Goal: Task Accomplishment & Management: Use online tool/utility

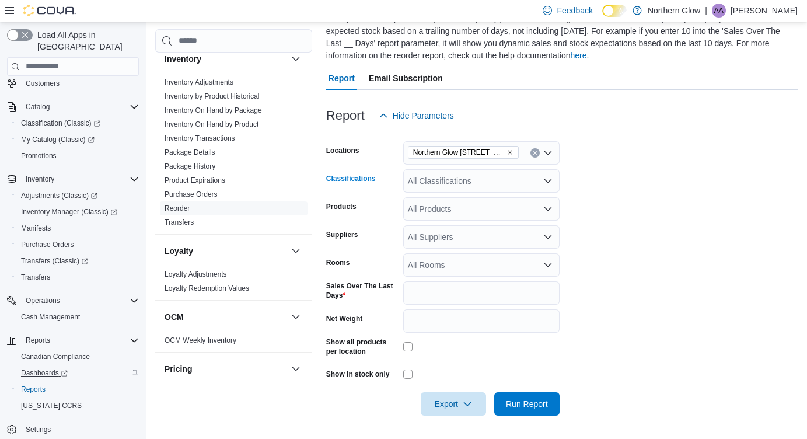
scroll to position [98, 0]
click at [40, 385] on span "Reports" at bounding box center [33, 389] width 25 height 9
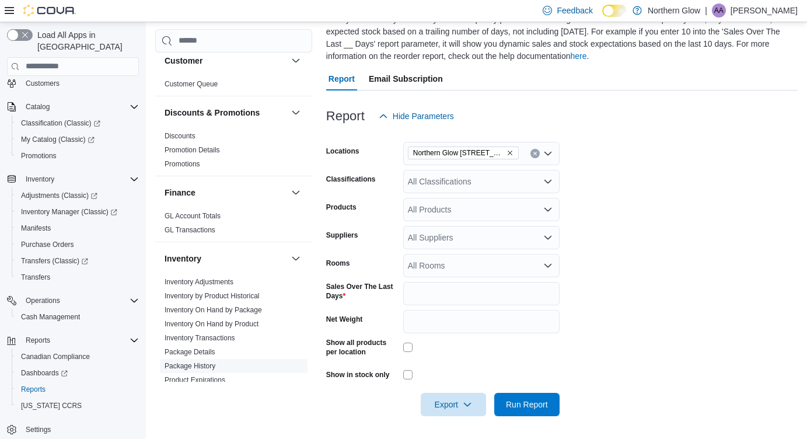
scroll to position [126, 0]
click at [430, 299] on input "*" at bounding box center [481, 293] width 156 height 23
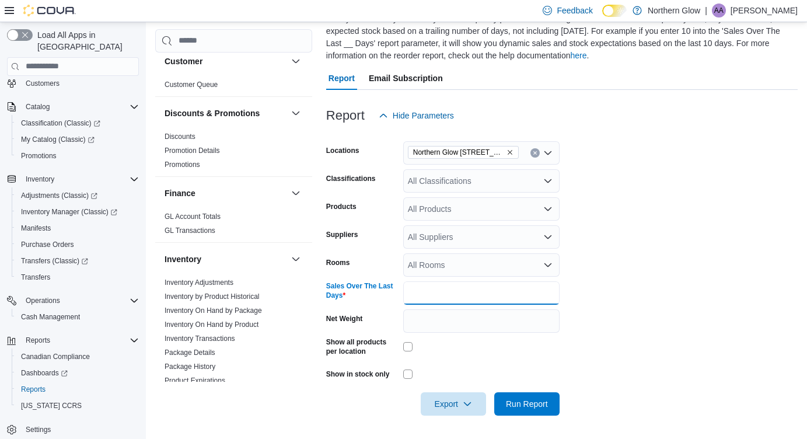
scroll to position [98, 0]
type input "**"
click at [596, 270] on form "Locations [GEOGRAPHIC_DATA] [STREET_ADDRESS][PERSON_NAME] Classifications All C…" at bounding box center [562, 272] width 472 height 288
click at [508, 214] on div "All Products" at bounding box center [481, 209] width 156 height 23
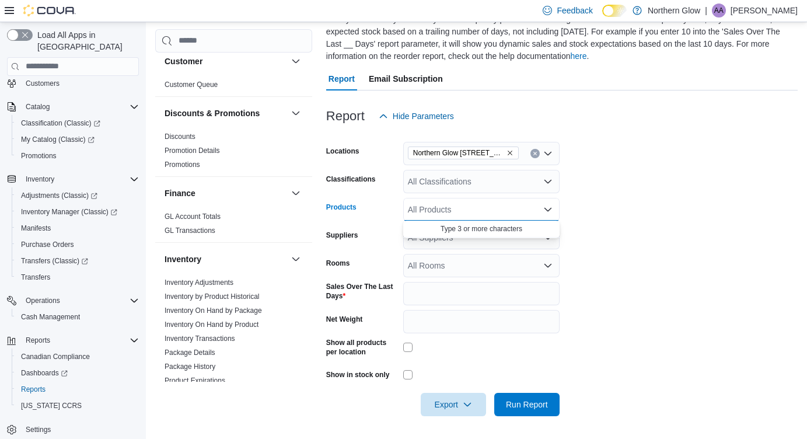
click at [510, 183] on div "All Classifications" at bounding box center [481, 181] width 156 height 23
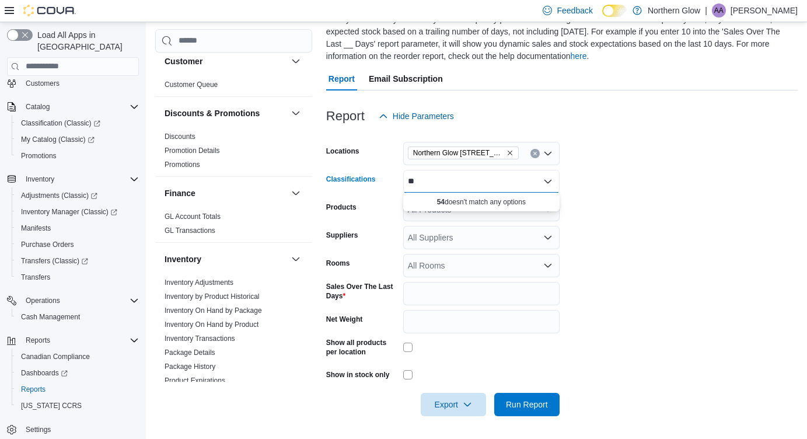
type input "*"
click at [467, 179] on div "All Classifications Combo box. Selected. Combo box input. All Classifications. …" at bounding box center [481, 181] width 156 height 23
type input "***"
click at [472, 206] on div "Pre-Roll" at bounding box center [481, 201] width 142 height 12
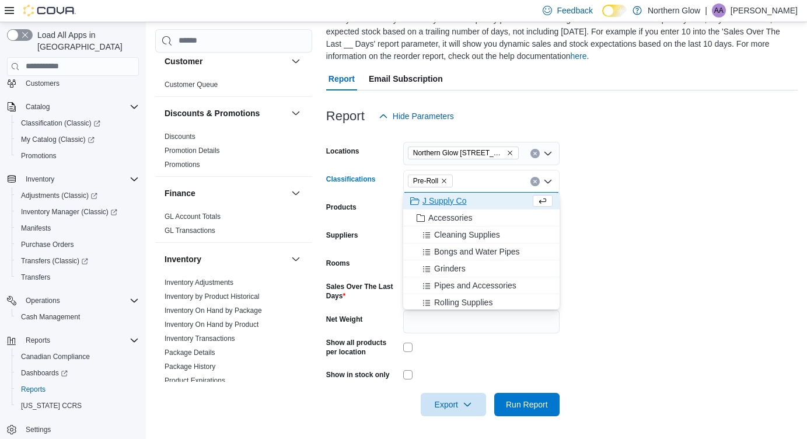
click at [586, 321] on form "Locations [GEOGRAPHIC_DATA] [STREET_ADDRESS][PERSON_NAME] Classifications Pre-R…" at bounding box center [562, 272] width 472 height 288
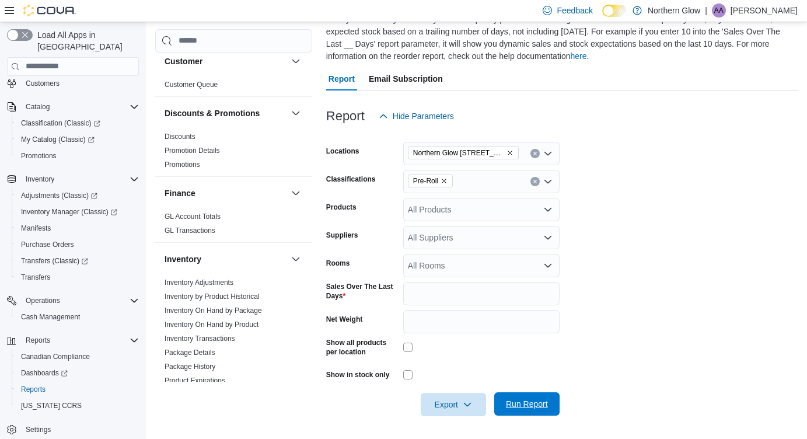
click at [515, 405] on span "Run Report" at bounding box center [527, 404] width 42 height 12
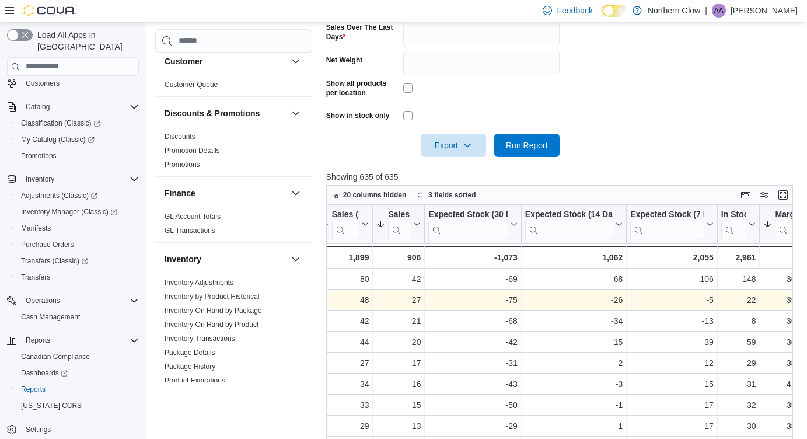
scroll to position [0, 375]
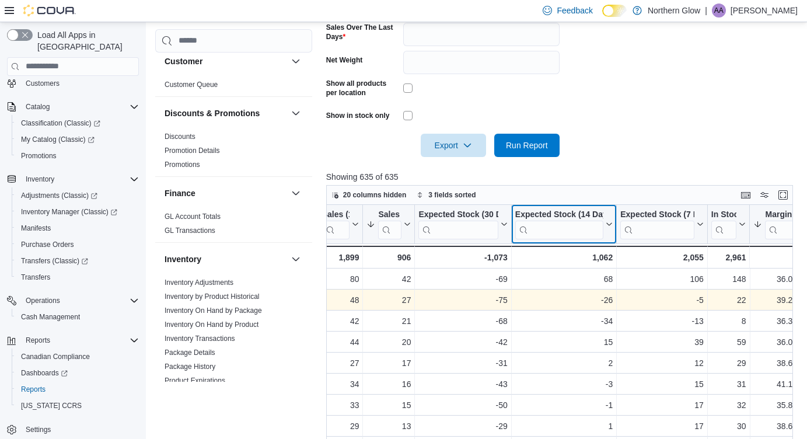
click at [580, 209] on div "Expected Stock (14 Days)" at bounding box center [560, 214] width 88 height 11
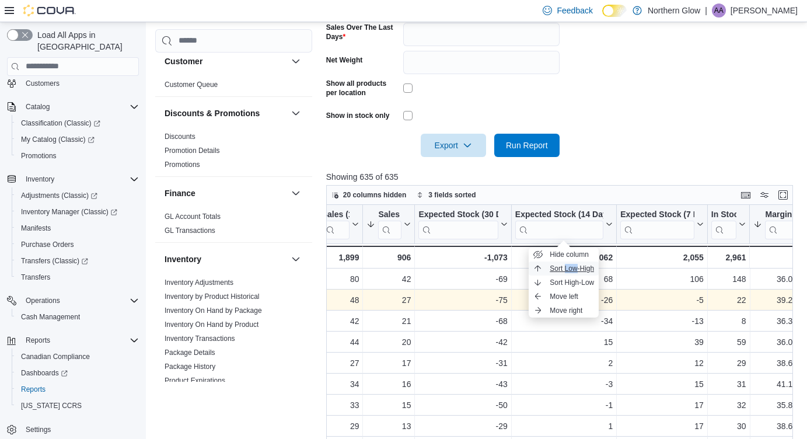
click at [563, 268] on span "Sort Low-High" at bounding box center [572, 268] width 44 height 9
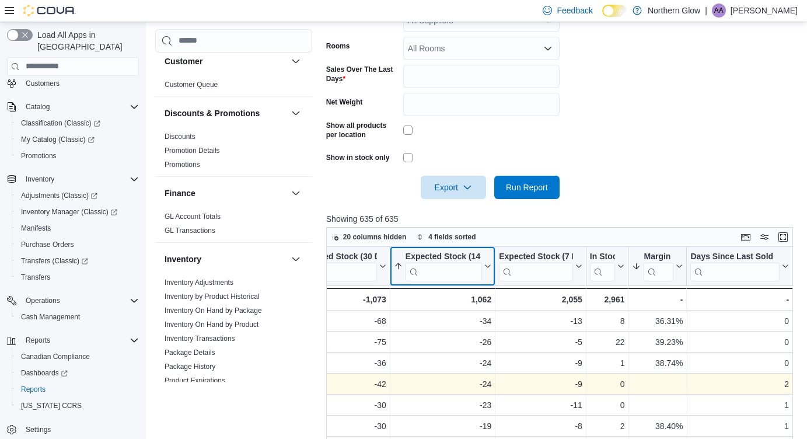
scroll to position [250, 0]
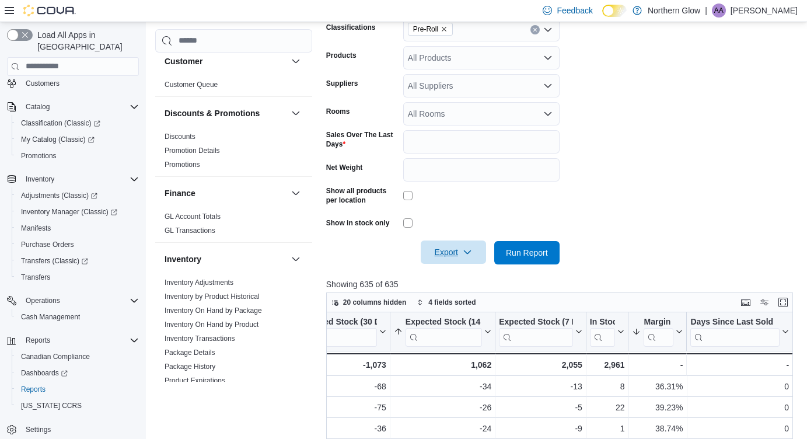
click at [466, 248] on icon "button" at bounding box center [467, 252] width 9 height 9
click at [452, 297] on span "Export to Csv" at bounding box center [455, 298] width 53 height 9
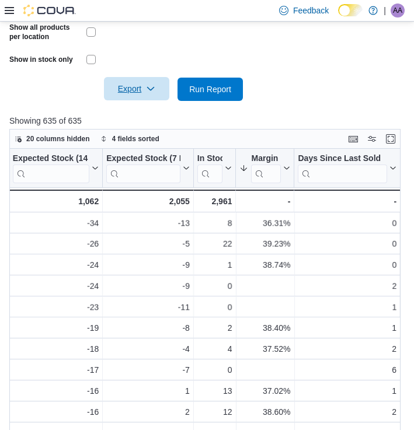
scroll to position [0, 572]
drag, startPoint x: 237, startPoint y: 162, endPoint x: 274, endPoint y: 159, distance: 36.9
click at [273, 159] on div at bounding box center [267, 168] width 9 height 39
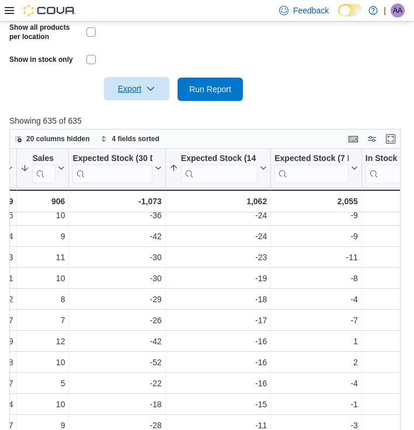
scroll to position [51, 420]
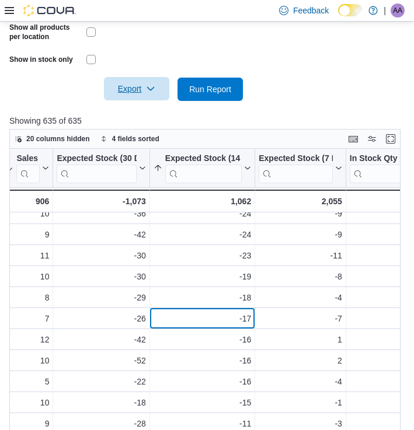
click at [224, 319] on div "-17" at bounding box center [203, 319] width 98 height 14
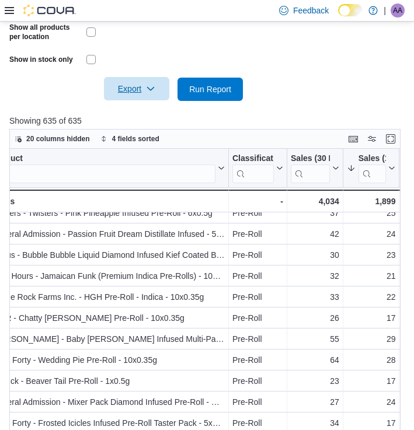
scroll to position [52, 19]
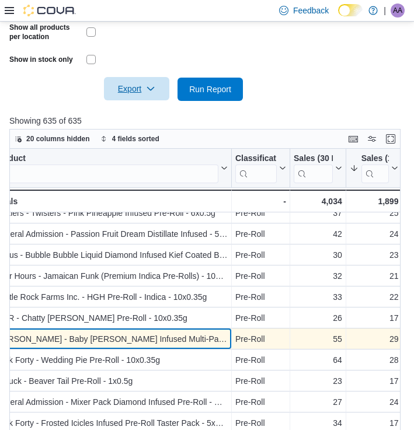
click at [209, 335] on div "[PERSON_NAME] - Baby [PERSON_NAME] Infused Multi-Pack Pre-Roll - 5x0.5g" at bounding box center [111, 339] width 233 height 14
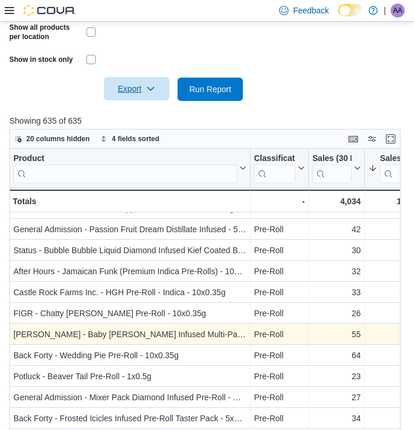
scroll to position [57, 0]
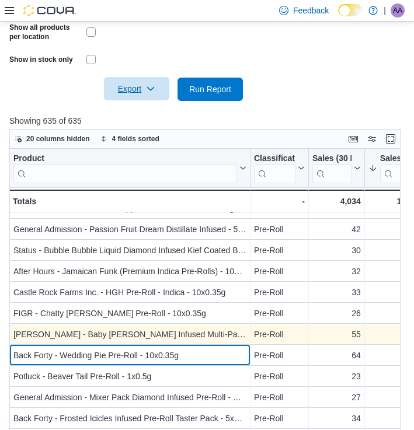
click at [188, 361] on div "Back Forty - Wedding Pie Pre-Roll - 10x0.35g" at bounding box center [129, 356] width 233 height 14
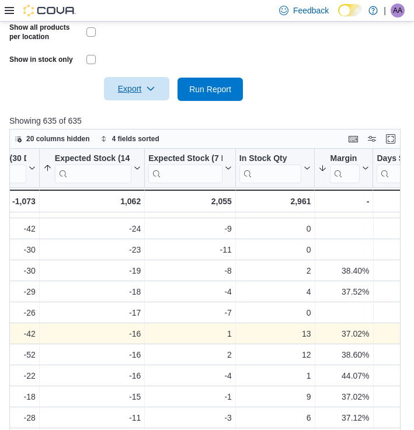
scroll to position [57, 534]
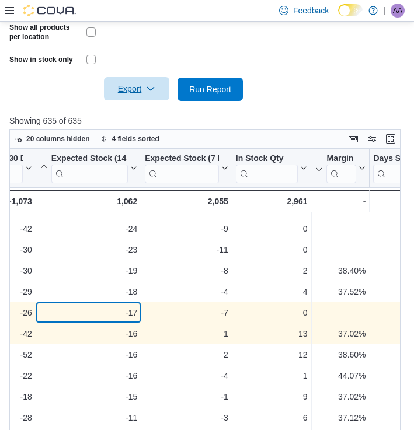
click at [134, 313] on div "-17" at bounding box center [89, 313] width 98 height 14
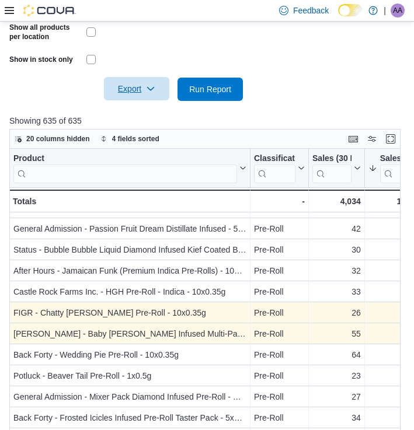
scroll to position [57, 0]
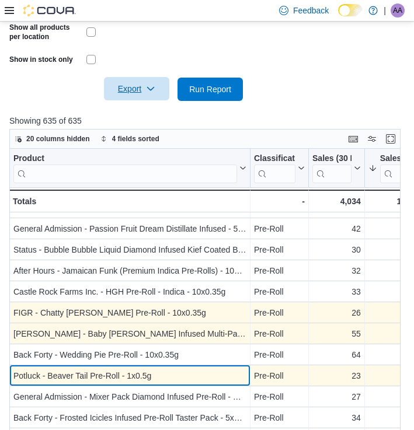
click at [126, 376] on div "Potluck - Beaver Tail Pre-Roll - 1x0.5g" at bounding box center [129, 376] width 233 height 14
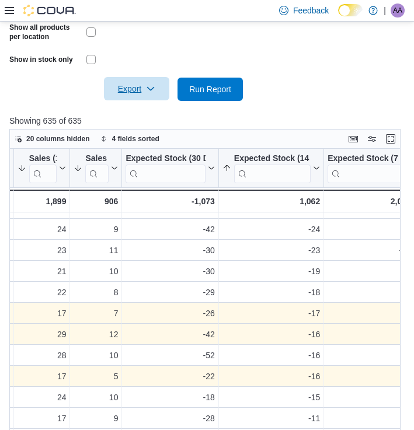
scroll to position [57, 358]
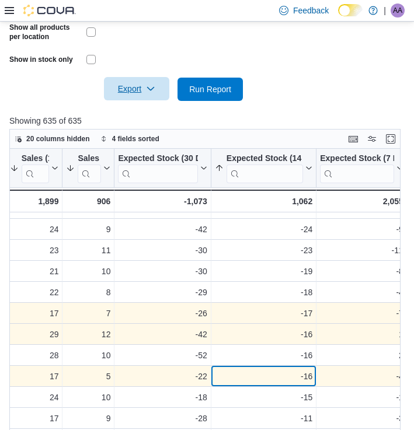
click at [250, 380] on div "-16" at bounding box center [264, 377] width 98 height 14
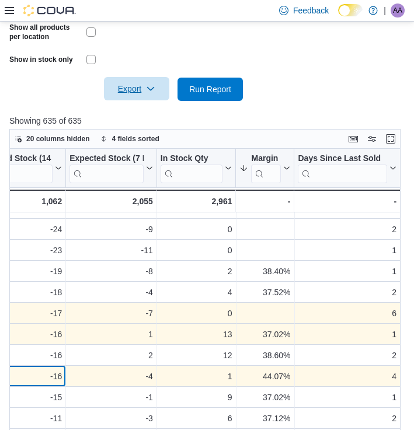
scroll to position [425, 0]
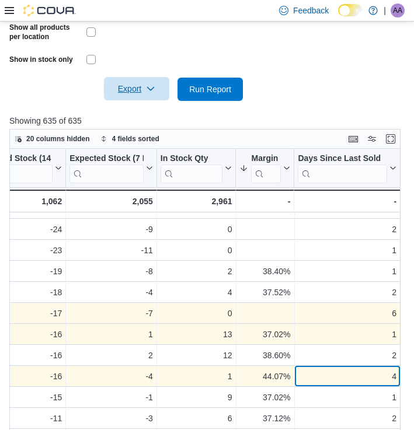
click at [325, 373] on div "4" at bounding box center [347, 377] width 99 height 14
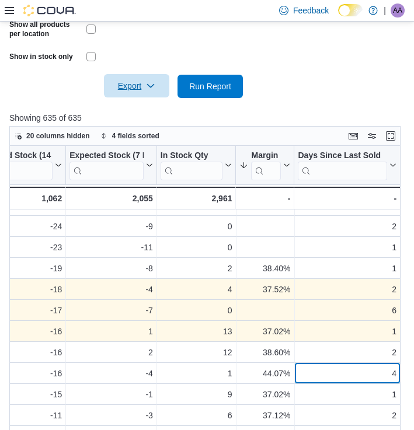
scroll to position [428, 0]
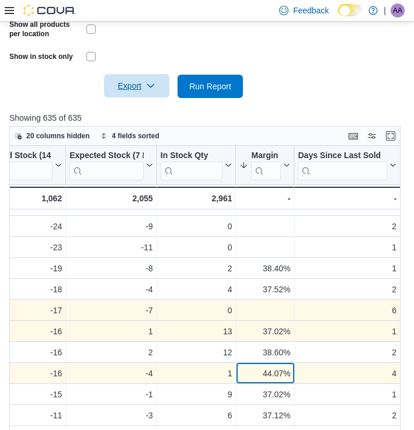
click at [255, 372] on div "44.07%" at bounding box center [265, 374] width 51 height 14
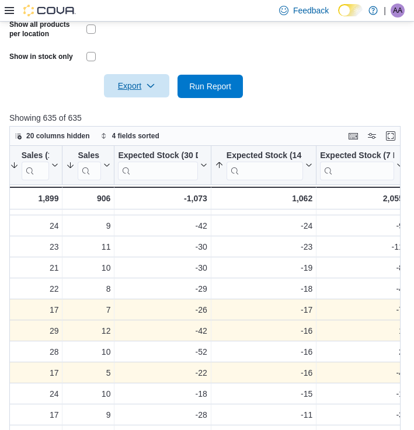
scroll to position [57, 357]
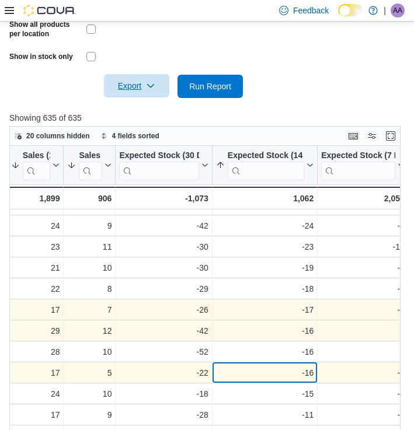
click at [309, 366] on div "-16" at bounding box center [265, 373] width 98 height 14
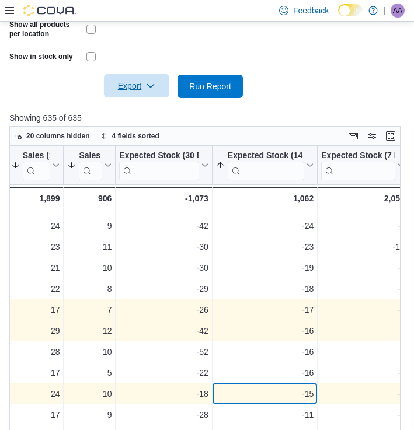
click at [295, 391] on div "-15" at bounding box center [265, 394] width 98 height 14
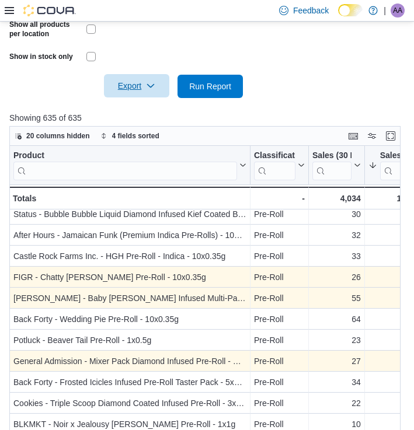
scroll to position [95, 0]
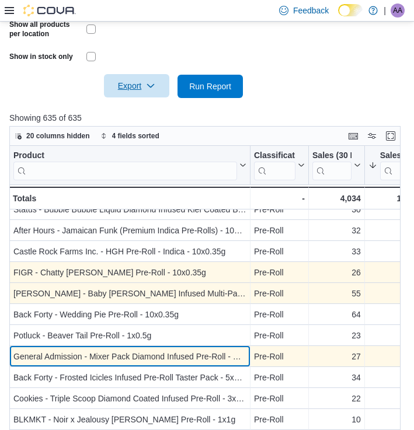
click at [230, 358] on div "General Admission - Mixer Pack Diamond Infused Pre-Roll - Hybrid - 3x0.5g" at bounding box center [129, 357] width 233 height 14
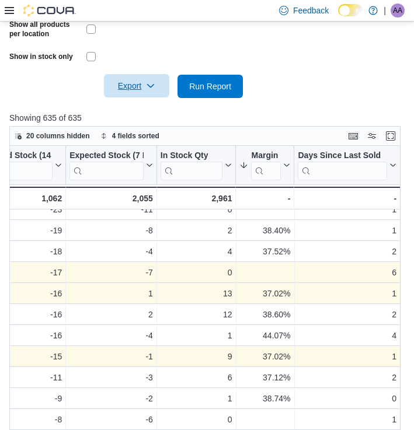
scroll to position [95, 609]
click at [230, 358] on div "9" at bounding box center [197, 357] width 72 height 14
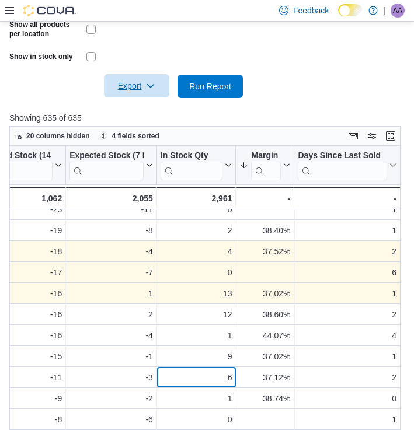
click at [210, 378] on div "6" at bounding box center [197, 378] width 72 height 14
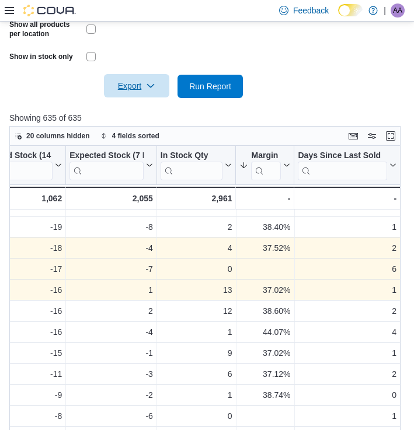
scroll to position [98, 609]
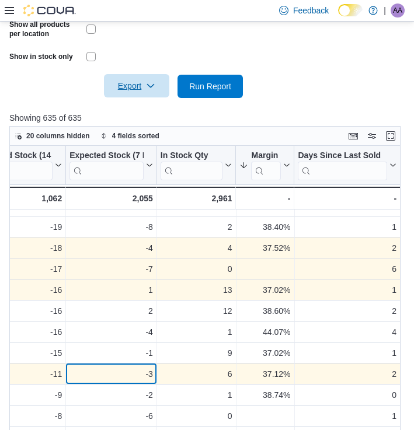
click at [150, 378] on div "-3" at bounding box center [110, 374] width 83 height 14
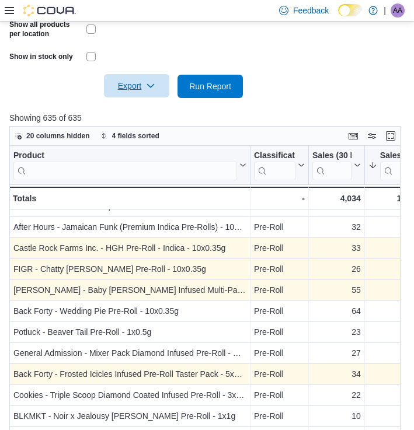
scroll to position [98, 0]
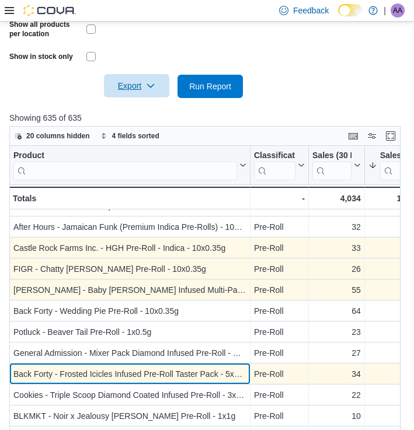
click at [164, 370] on div "Back Forty - Frosted Icicles Infused Pre-Roll Taster Pack - 5x0.5g" at bounding box center [129, 374] width 233 height 14
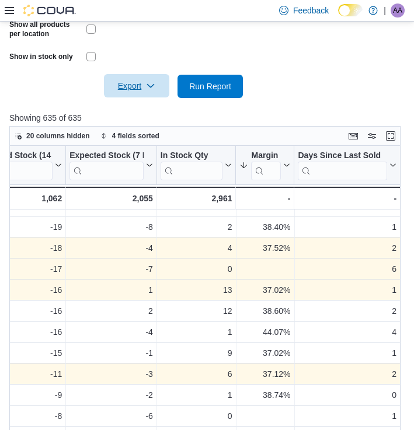
scroll to position [98, 609]
click at [300, 376] on div "2" at bounding box center [347, 374] width 99 height 14
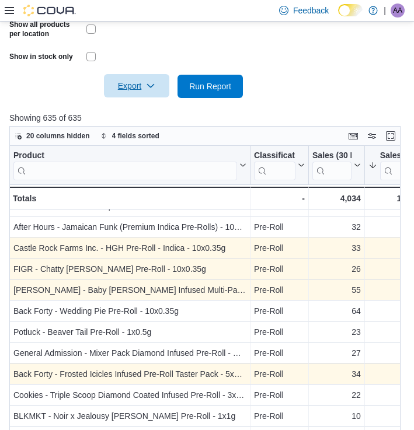
scroll to position [98, 0]
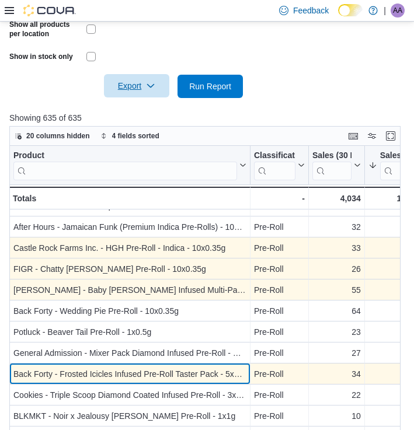
click at [246, 382] on div "Back Forty - Frosted Icicles Infused Pre-Roll Taster Pack - 5x0.5g - Product, c…" at bounding box center [129, 374] width 241 height 21
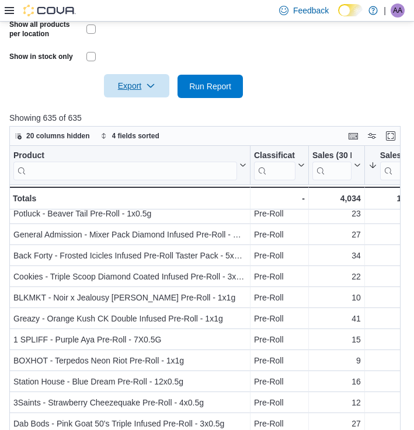
scroll to position [220, 0]
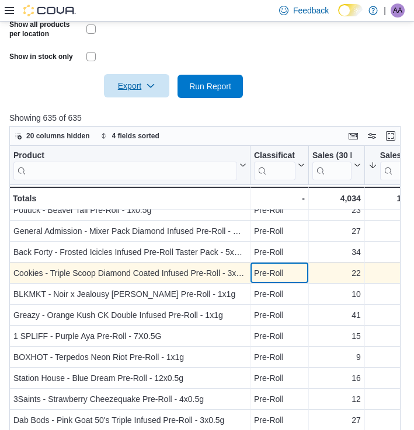
click at [277, 270] on div "Pre-Roll" at bounding box center [279, 273] width 51 height 14
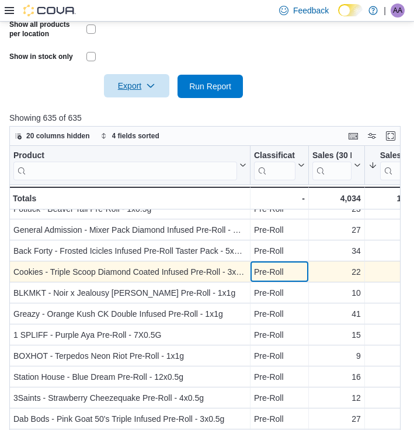
scroll to position [221, 0]
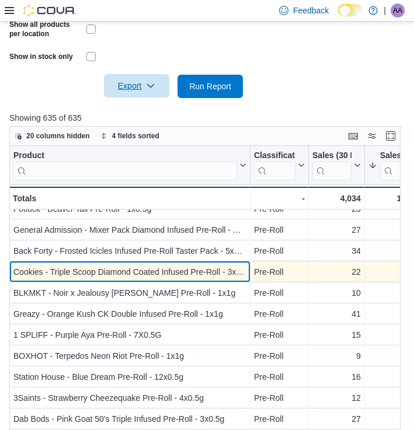
click at [236, 265] on div "Cookies - Triple Scoop Diamond Coated Infused Pre-Roll - 3x0.5g" at bounding box center [129, 272] width 233 height 14
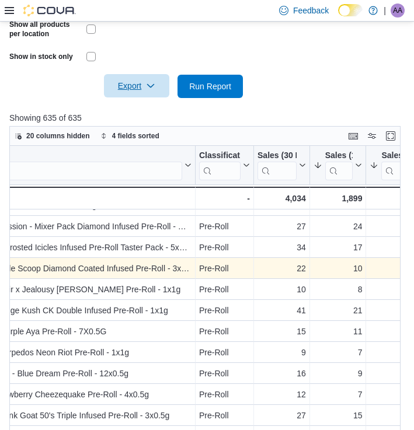
scroll to position [225, 31]
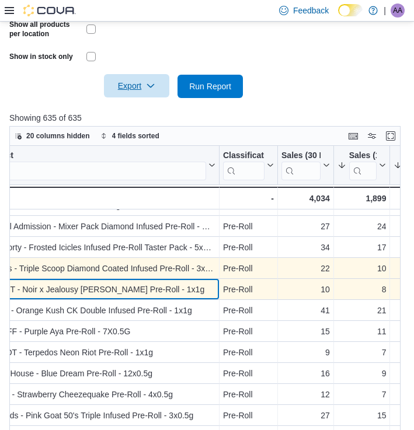
click at [131, 294] on div "BLKMKT - Noir x Jealousy [PERSON_NAME] Pre-Roll - 1x1g" at bounding box center [98, 290] width 233 height 14
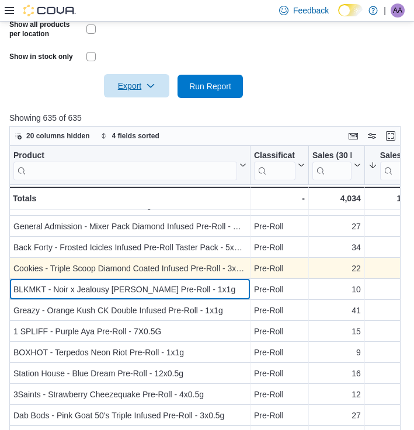
click at [208, 293] on div "BLKMKT - Noir x Jealousy [PERSON_NAME] Pre-Roll - 1x1g" at bounding box center [129, 290] width 233 height 14
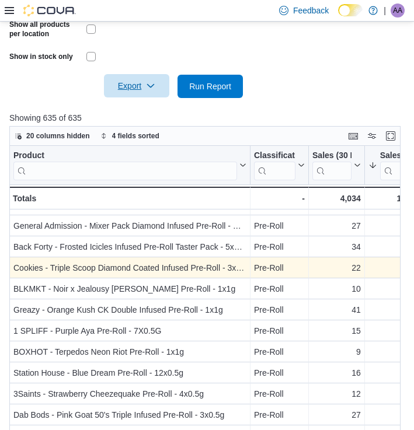
scroll to position [225, 0]
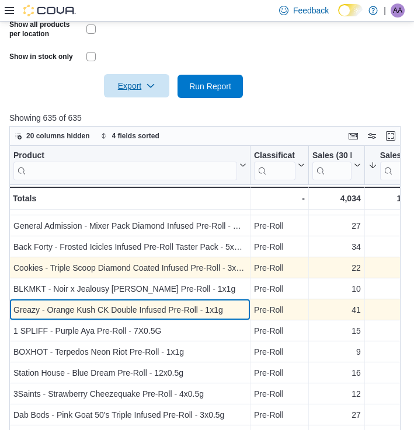
click at [198, 314] on div "Greazy - Orange Kush CK Double Infused Pre-Roll - 1x1g" at bounding box center [129, 310] width 233 height 14
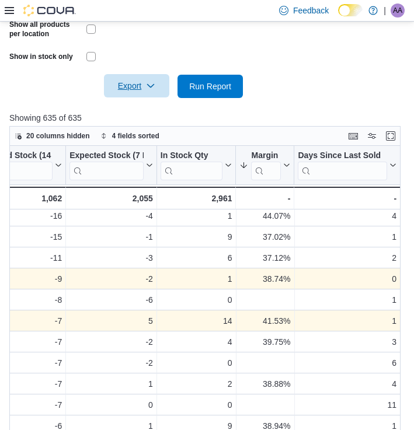
scroll to position [214, 609]
click at [273, 322] on div "41.53%" at bounding box center [265, 321] width 51 height 14
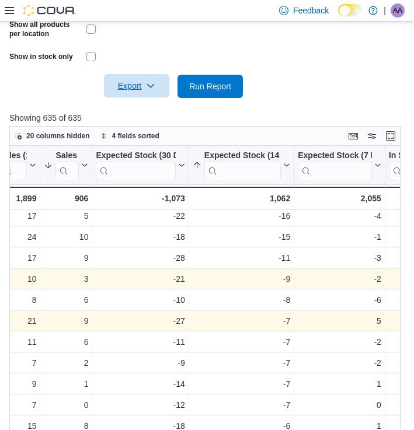
scroll to position [214, 371]
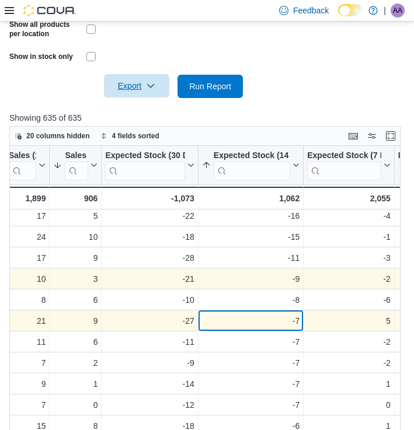
click at [293, 316] on div "-7" at bounding box center [251, 321] width 98 height 14
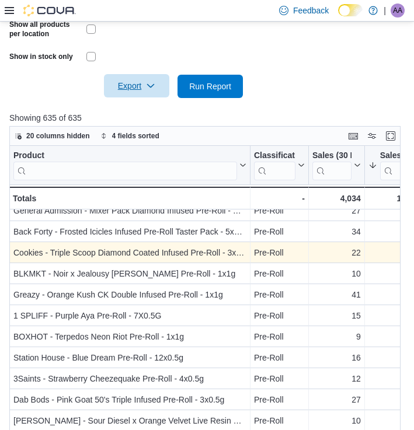
scroll to position [241, 0]
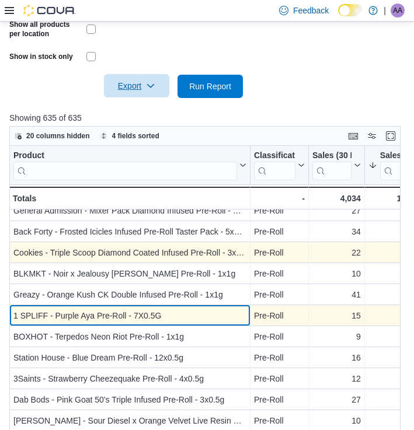
click at [208, 312] on div "1 SPLIFF - Purple Aya Pre-Roll - 7X0.5G" at bounding box center [129, 316] width 233 height 14
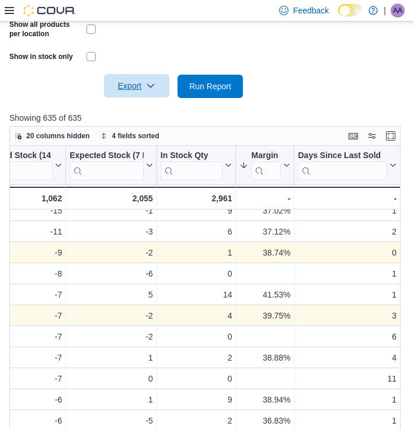
scroll to position [241, 609]
click at [208, 312] on div "4" at bounding box center [197, 316] width 72 height 14
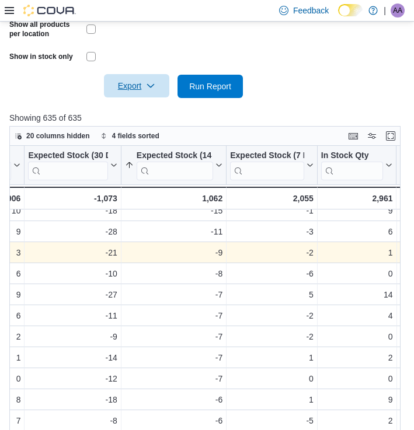
scroll to position [241, 444]
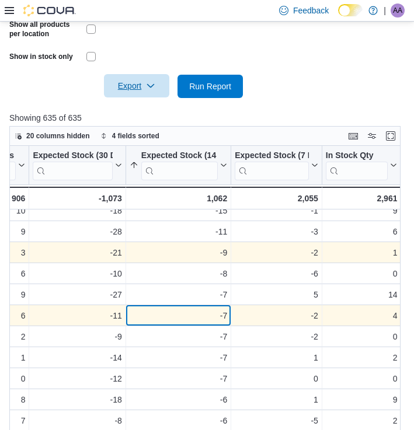
click at [217, 311] on div "-7" at bounding box center [179, 316] width 98 height 14
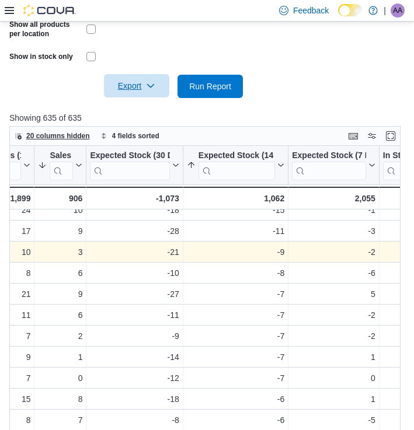
click at [81, 137] on span "20 columns hidden" at bounding box center [58, 135] width 64 height 9
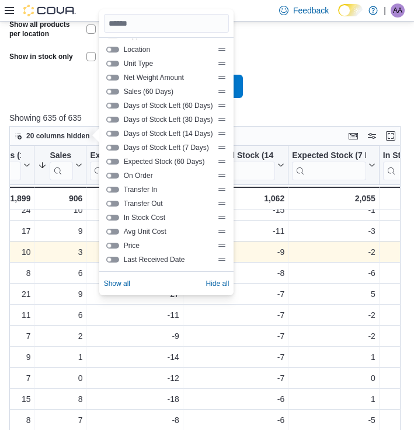
scroll to position [210, 0]
click at [116, 176] on button "On Order" at bounding box center [112, 176] width 13 height 6
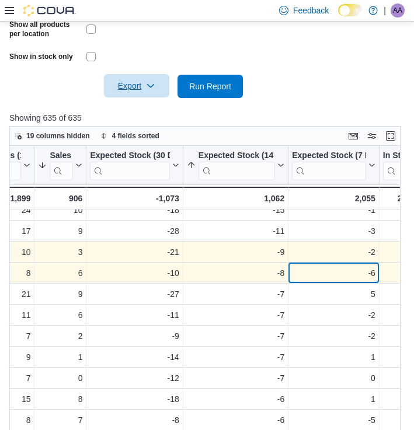
click at [327, 269] on div "-6" at bounding box center [333, 273] width 83 height 14
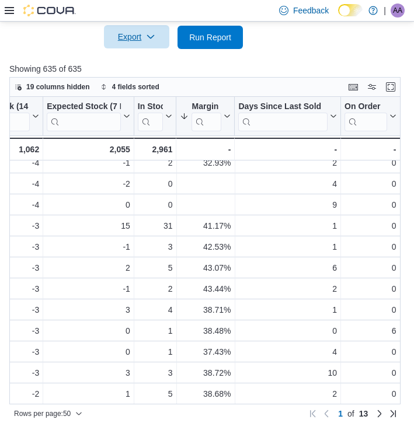
scroll to position [476, 0]
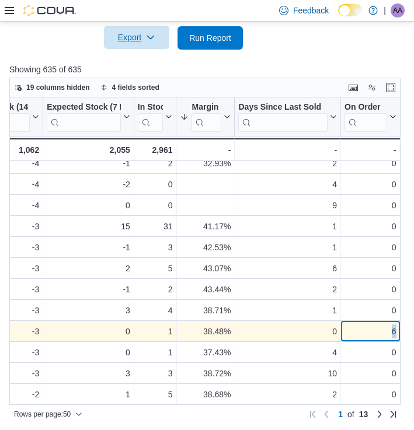
drag, startPoint x: 387, startPoint y: 333, endPoint x: 399, endPoint y: 336, distance: 12.6
click at [399, 336] on div "6 - On Order, column 12, row 47" at bounding box center [370, 331] width 59 height 21
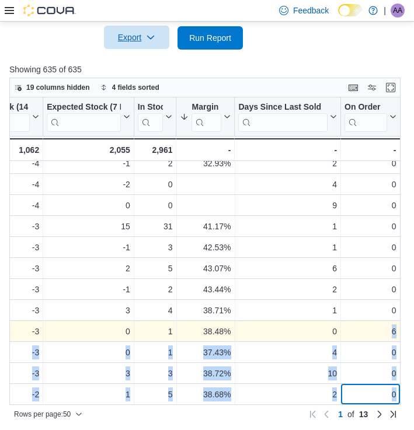
drag, startPoint x: 360, startPoint y: 402, endPoint x: 311, endPoint y: 337, distance: 81.2
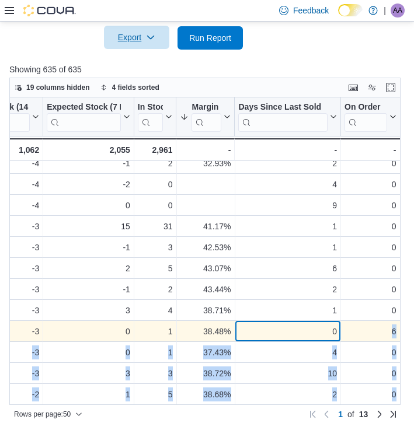
click at [311, 337] on div "0" at bounding box center [288, 332] width 99 height 14
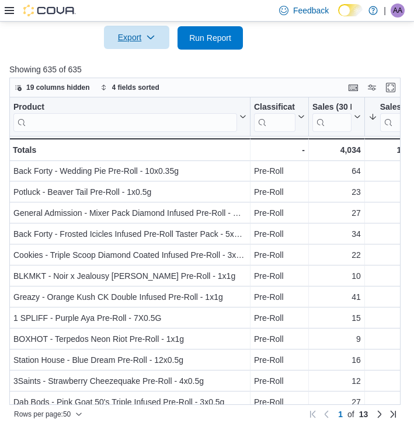
scroll to position [200, 0]
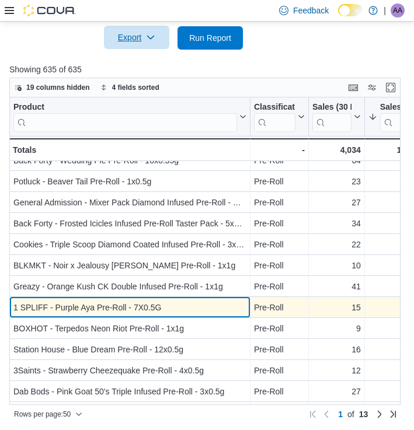
click at [204, 307] on div "1 SPLIFF - Purple Aya Pre-Roll - 7X0.5G" at bounding box center [129, 308] width 233 height 14
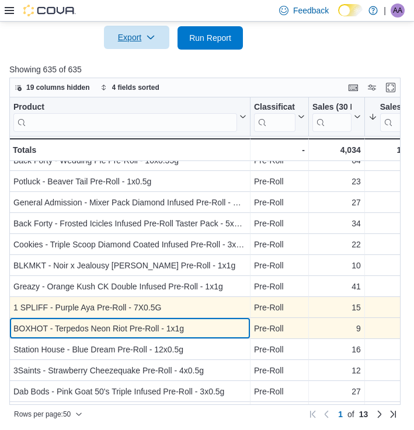
click at [146, 325] on div "BOXHOT - Terpedos Neon Riot Pre-Roll - 1x1g" at bounding box center [129, 329] width 233 height 14
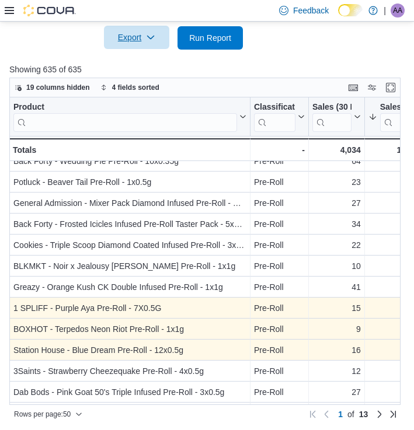
scroll to position [200, 0]
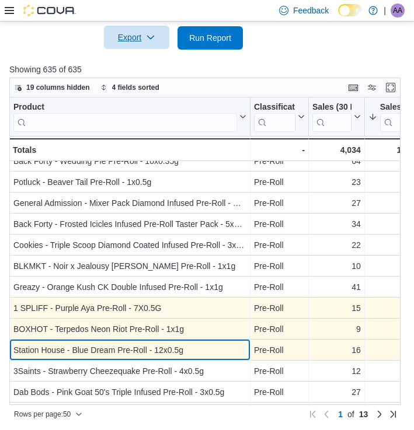
click at [172, 349] on div "Station House - Blue Dream Pre-Roll - 12x0.5g" at bounding box center [129, 350] width 233 height 14
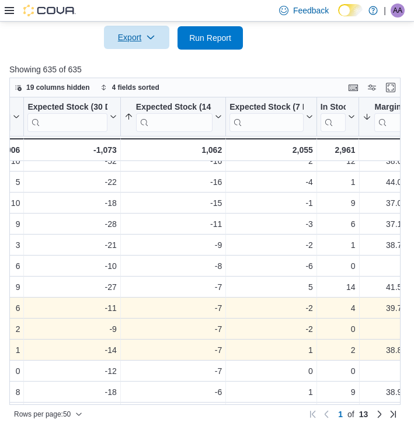
scroll to position [200, 424]
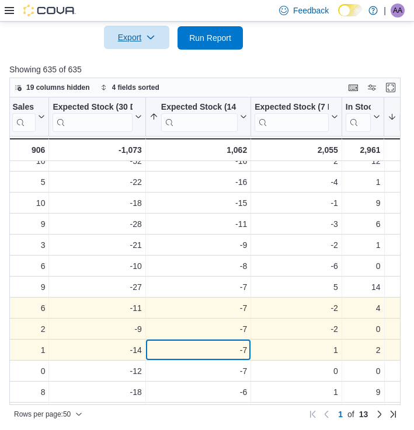
click at [205, 351] on div "-7" at bounding box center [198, 350] width 98 height 14
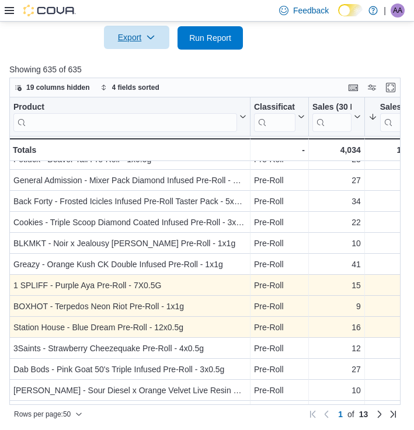
scroll to position [222, 0]
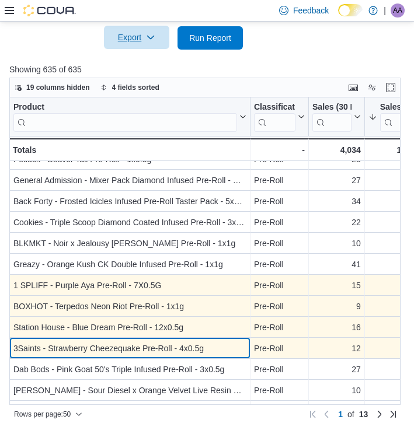
click at [205, 351] on div "3Saints - Strawberry Cheezequake Pre-Roll - 4x0.5g" at bounding box center [129, 349] width 233 height 14
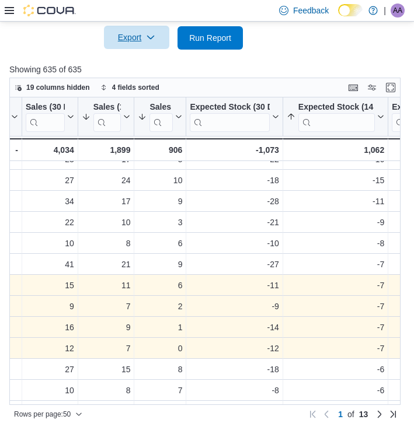
scroll to position [222, 304]
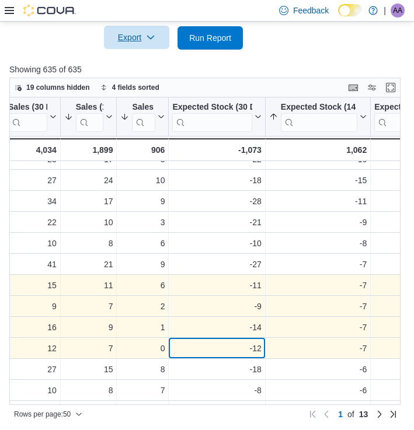
click at [236, 347] on div "-12" at bounding box center [216, 349] width 89 height 14
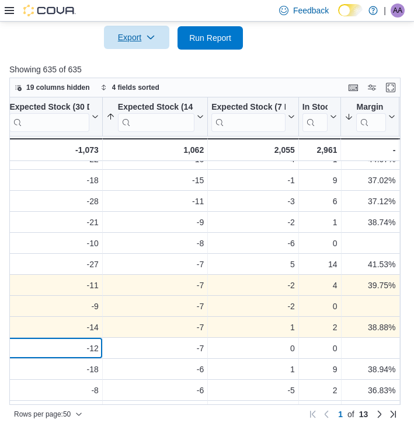
scroll to position [222, 466]
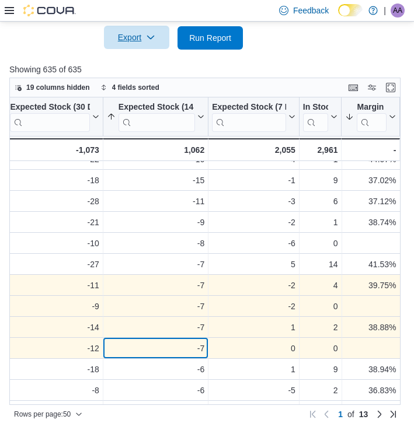
click at [189, 343] on div "-7" at bounding box center [156, 349] width 98 height 14
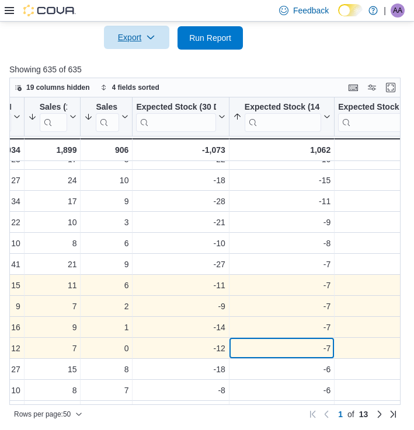
scroll to position [222, 323]
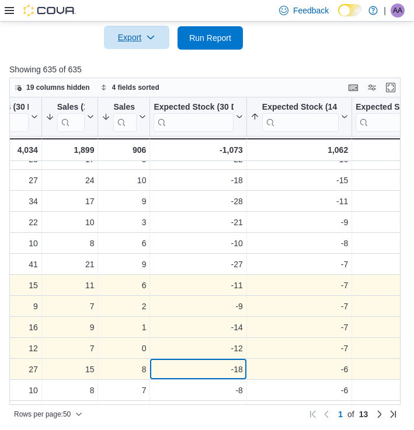
click at [220, 369] on div "-18" at bounding box center [198, 370] width 89 height 14
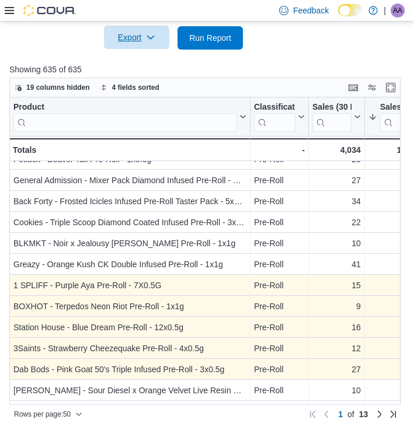
scroll to position [284, 0]
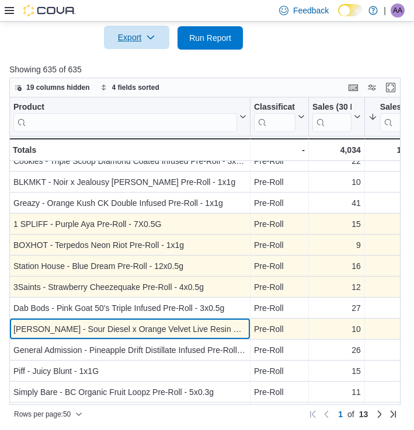
click at [241, 331] on div "[PERSON_NAME] - Sour Diesel x Orange Velvet Live Resin Fusi Infused Pre-Roll - …" at bounding box center [129, 329] width 233 height 14
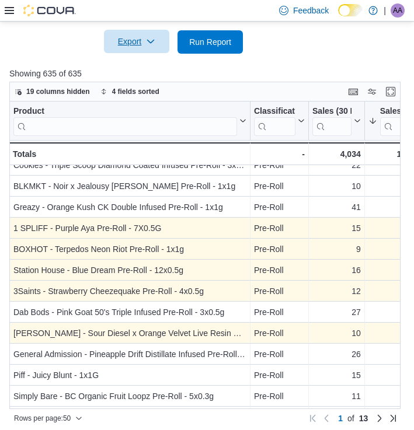
click at [241, 331] on div "[PERSON_NAME] - Sour Diesel x Orange Velvet Live Resin Fusi Infused Pre-Roll - …" at bounding box center [129, 333] width 233 height 14
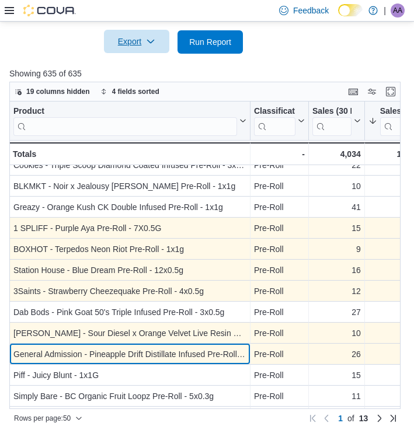
click at [218, 356] on div "General Admission - Pineapple Drift Distillate Infused Pre-Roll - 5x0.5g" at bounding box center [129, 354] width 233 height 14
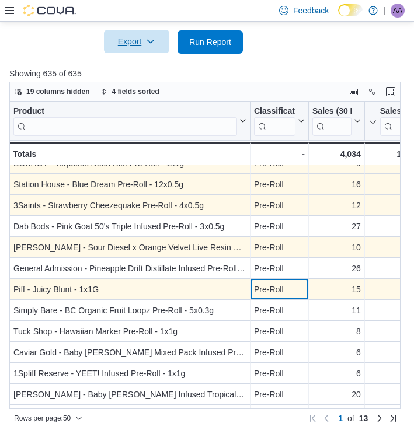
click at [294, 286] on div "Pre-Roll" at bounding box center [279, 290] width 51 height 14
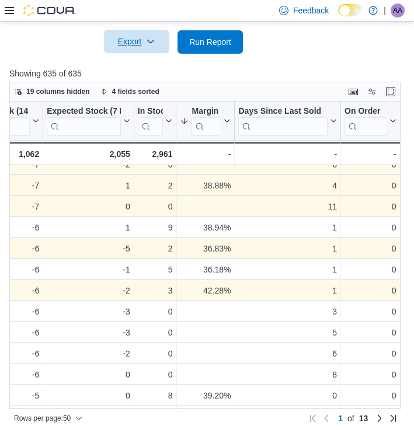
scroll to position [368, 632]
click at [289, 287] on div "1" at bounding box center [288, 291] width 99 height 14
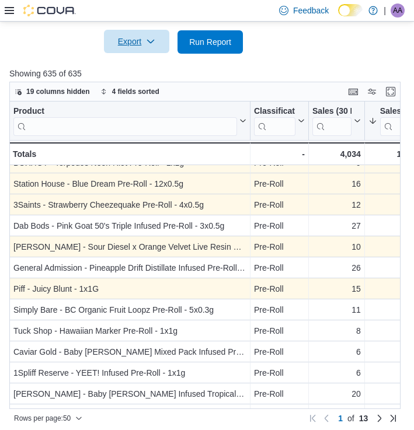
scroll to position [370, 0]
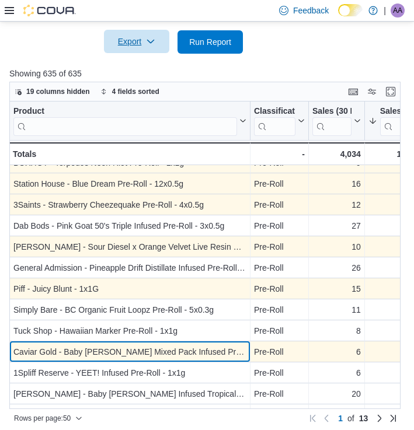
click at [145, 348] on div "Caviar Gold - Baby [PERSON_NAME] Mixed Pack Infused Pre-Roll - Hybrid - 5x0.5g" at bounding box center [129, 352] width 233 height 14
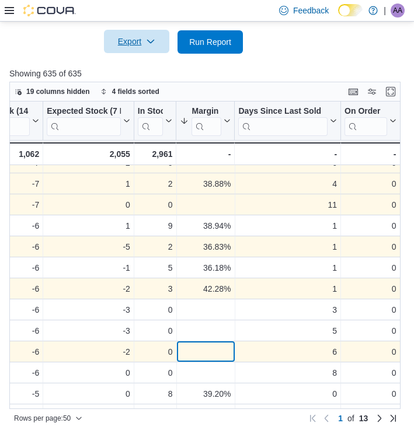
click at [207, 354] on div "- Margin, column 10, row 27" at bounding box center [205, 351] width 51 height 13
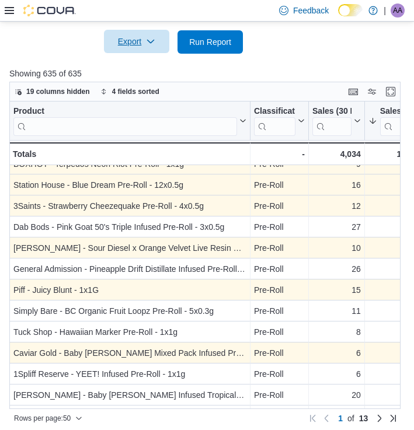
scroll to position [369, 0]
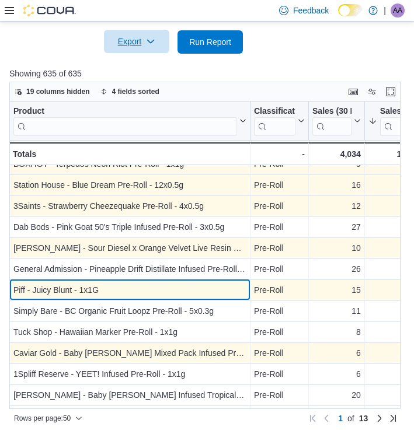
click at [138, 287] on div "Piff - Juicy Blunt - 1x1G" at bounding box center [129, 290] width 233 height 14
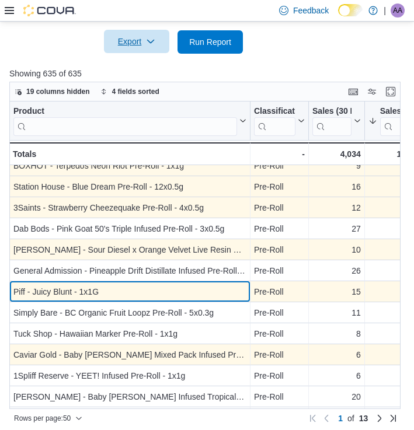
scroll to position [367, 0]
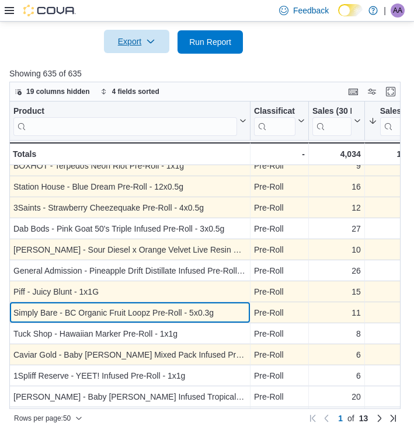
click at [208, 309] on div "Simply Bare - BC Organic Fruit Loopz Pre-Roll - 5x0.3g" at bounding box center [129, 313] width 233 height 14
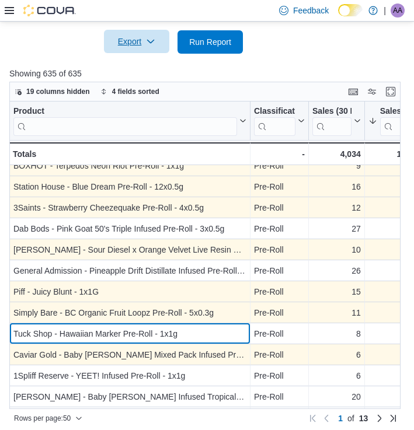
click at [227, 331] on div "Tuck Shop - Hawaiian Marker Pre-Roll - 1x1g" at bounding box center [129, 334] width 233 height 14
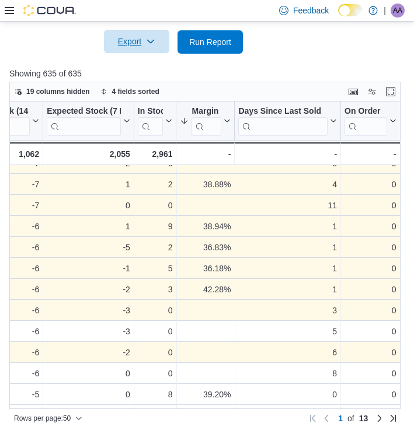
scroll to position [373, 631]
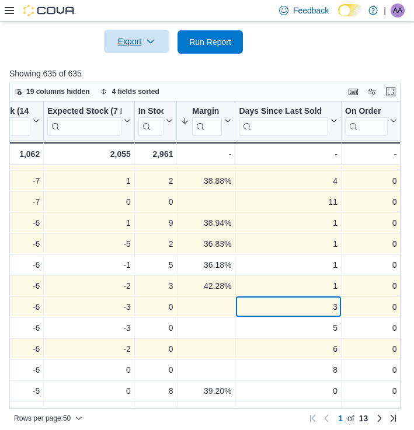
click at [276, 309] on div "3" at bounding box center [288, 307] width 99 height 14
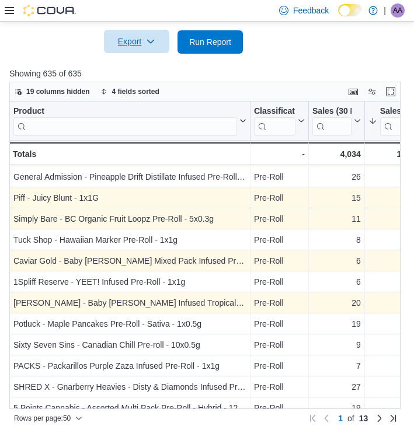
scroll to position [461, 1]
click at [300, 293] on div "Pre-Roll - Classification, column 2, row 29" at bounding box center [279, 303] width 58 height 21
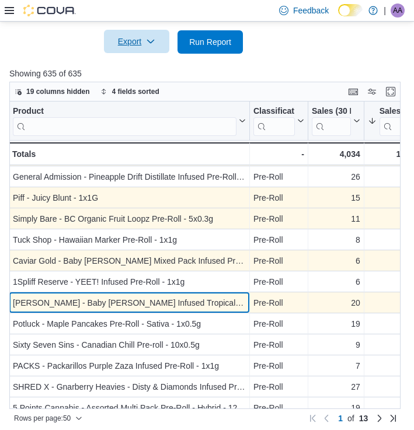
click at [231, 299] on div "[PERSON_NAME] - Baby [PERSON_NAME] Infused Tropical Pack Pre-Roll - 3x0.5g" at bounding box center [129, 303] width 233 height 14
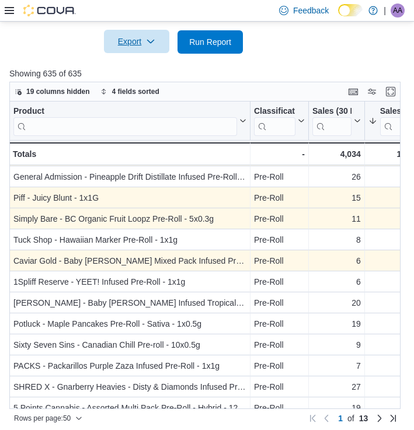
scroll to position [461, 0]
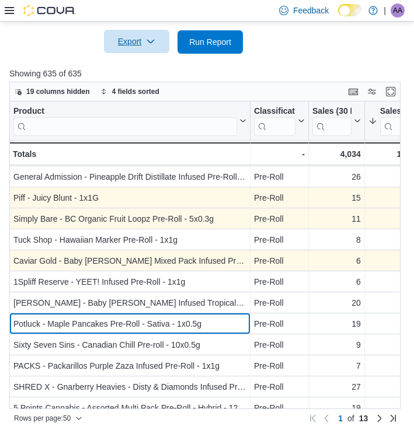
click at [232, 325] on div "Potluck - Maple Pancakes Pre-Roll - Sativa - 1x0.5g" at bounding box center [129, 324] width 233 height 14
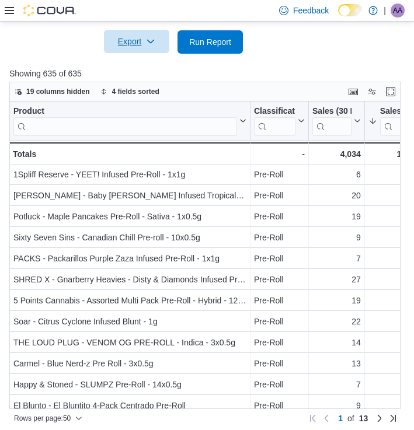
scroll to position [569, 0]
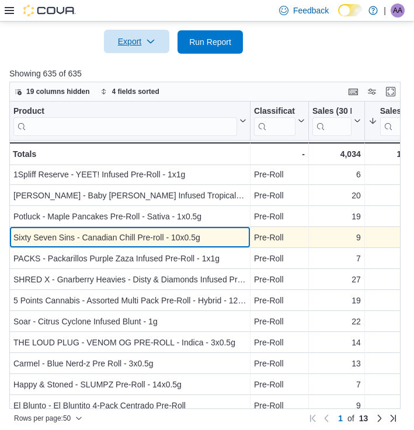
click at [209, 237] on div "Sixty Seven Sins - Canadian Chill Pre-roll - 10x0.5g" at bounding box center [129, 238] width 233 height 14
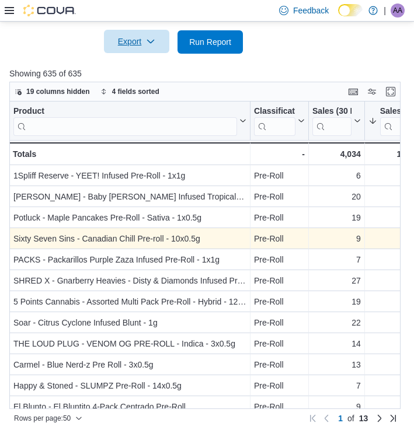
scroll to position [568, 0]
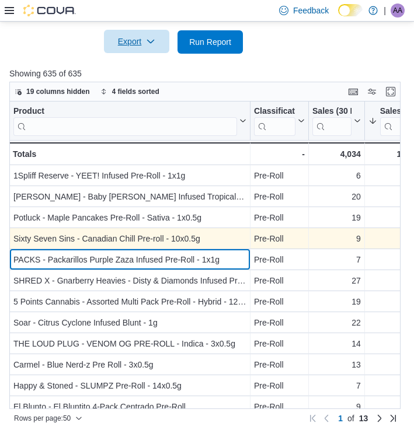
click at [196, 255] on div "PACKS - Packarillos Purple Zaza Infused Pre-Roll - 1x1g" at bounding box center [129, 260] width 233 height 14
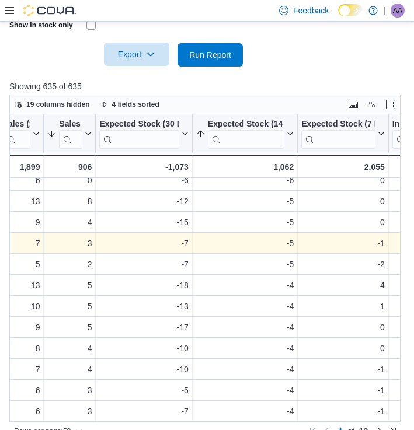
scroll to position [576, 405]
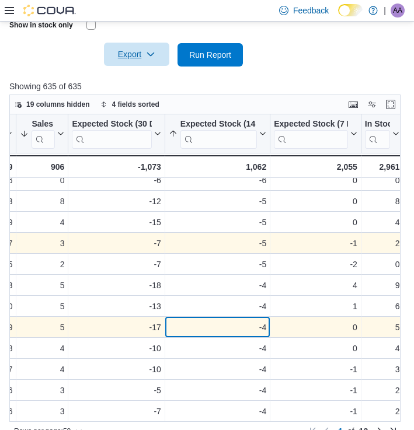
click at [232, 324] on div "-4" at bounding box center [218, 328] width 98 height 14
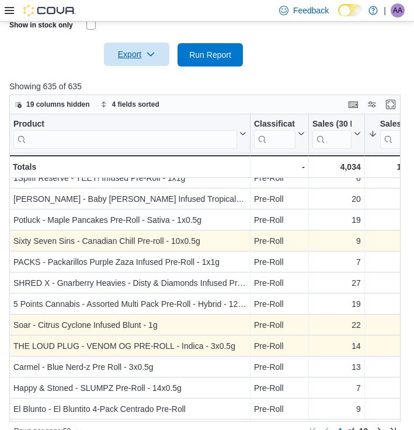
scroll to position [578, 0]
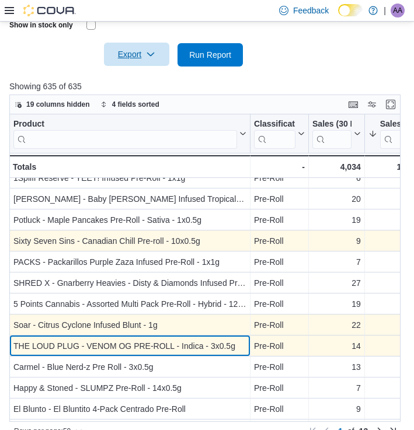
click at [210, 344] on div "THE LOUD PLUG - VENOM OG PRE-ROLL - Indica - 3x0.5g" at bounding box center [129, 346] width 233 height 14
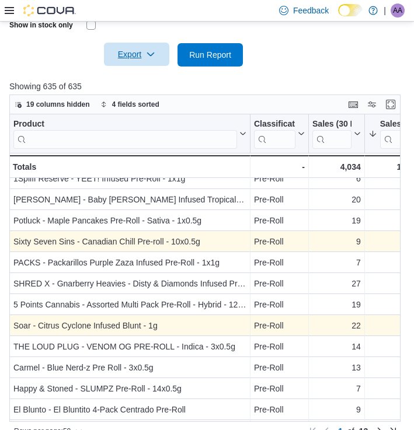
scroll to position [577, 0]
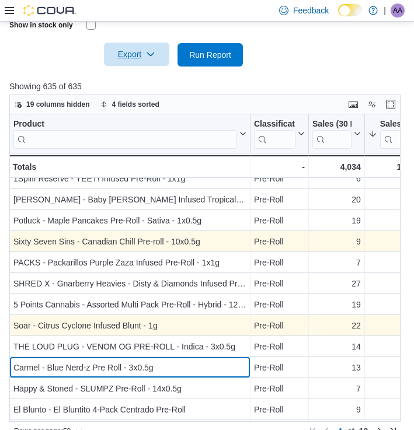
click at [152, 371] on div "Carmel - Blue Nerd-z Pre Roll - 3x0.5g" at bounding box center [129, 368] width 233 height 14
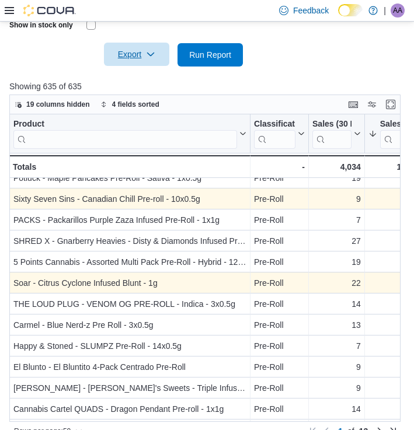
scroll to position [620, 0]
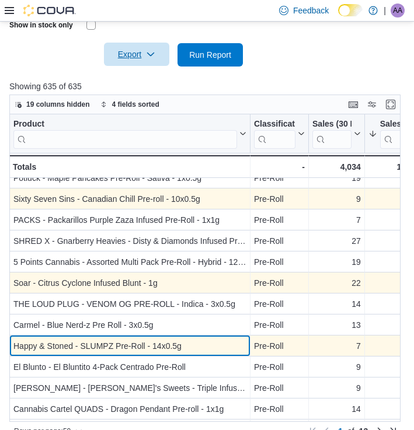
click at [232, 349] on div "Happy & Stoned - SLUMPZ Pre-Roll - 14x0.5g" at bounding box center [129, 346] width 233 height 14
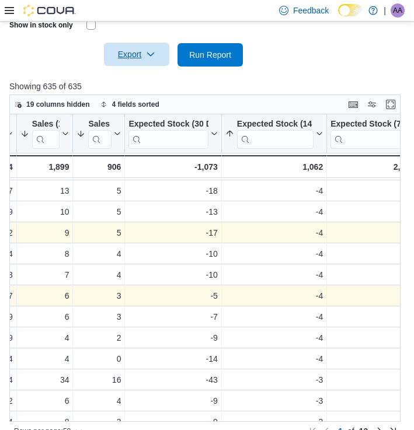
scroll to position [670, 352]
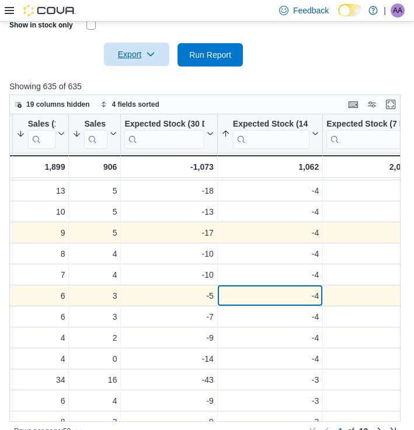
click at [269, 288] on div "-4 - Expected Stock (14 Days), column 7, row 38" at bounding box center [270, 296] width 105 height 21
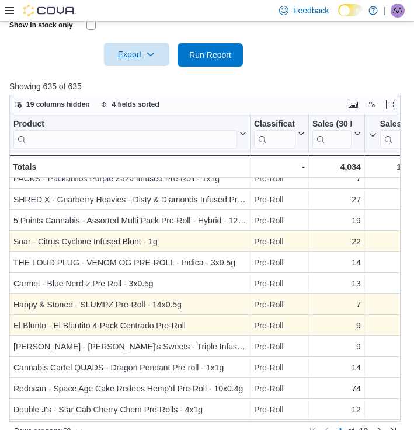
scroll to position [662, 0]
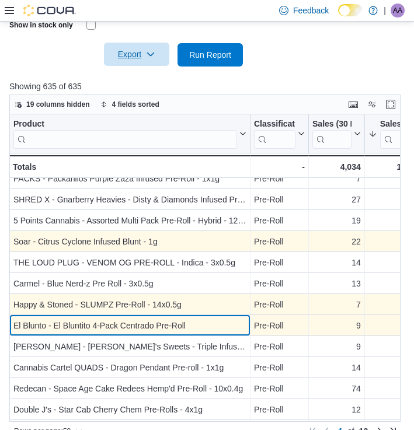
click at [222, 325] on div "El Blunto - El Bluntito 4-Pack Centrado Pre-Roll" at bounding box center [129, 326] width 233 height 14
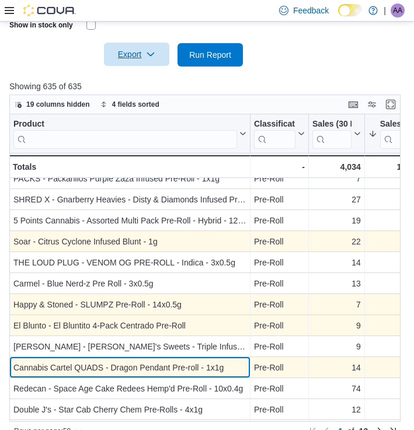
click at [220, 370] on div "Cannabis Cartel QUADS - Dragon Pendant Pre-roll - 1x1g" at bounding box center [129, 368] width 233 height 14
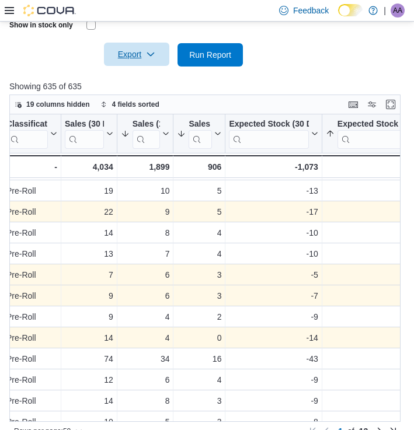
scroll to position [722, 248]
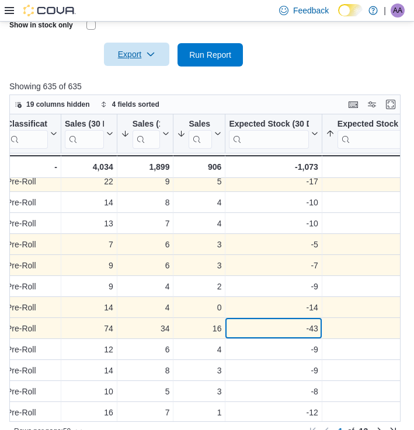
click at [304, 334] on div "-43" at bounding box center [273, 329] width 89 height 14
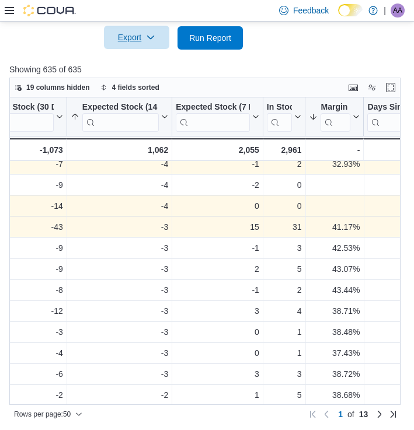
scroll to position [806, 518]
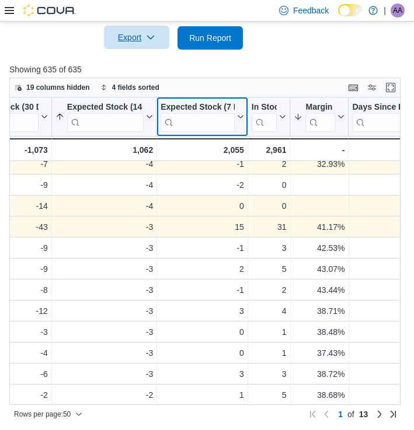
click at [240, 114] on icon at bounding box center [239, 116] width 9 height 7
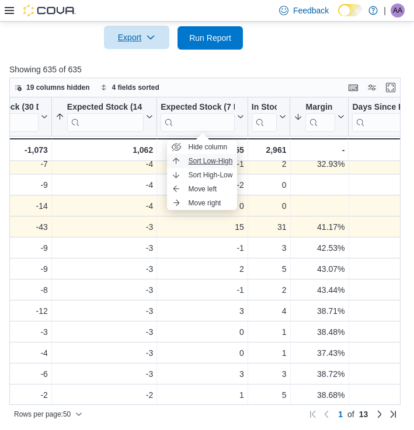
click at [206, 167] on button "Sort Low-High" at bounding box center [202, 161] width 70 height 14
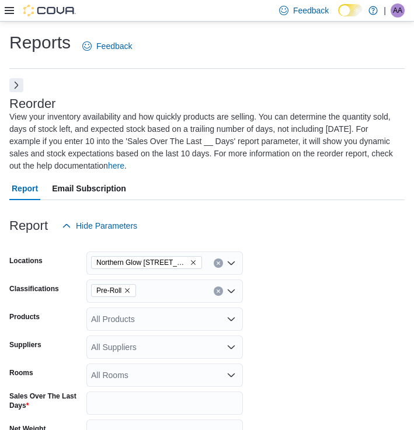
scroll to position [0, 0]
click at [128, 291] on icon "Remove Pre-Roll from selection in this group" at bounding box center [127, 290] width 7 height 7
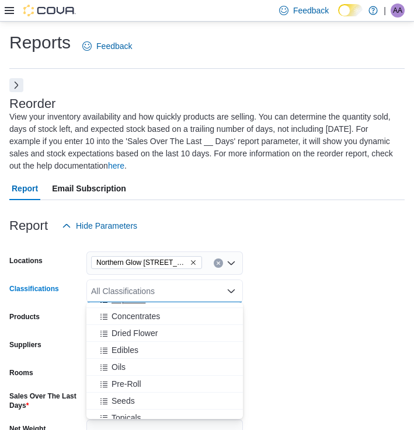
scroll to position [305, 0]
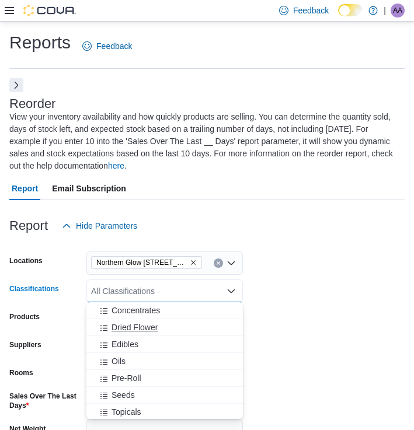
click at [147, 331] on span "Dried Flower" at bounding box center [135, 328] width 46 height 12
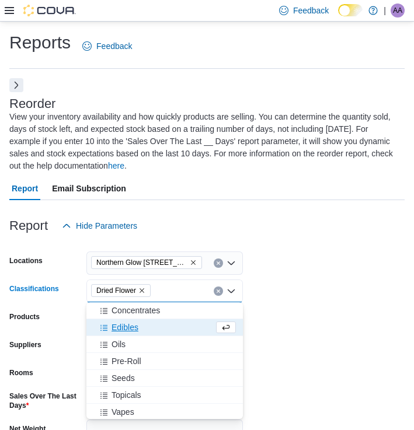
click at [323, 274] on form "Locations [GEOGRAPHIC_DATA] [STREET_ADDRESS][PERSON_NAME] Classifications Dried…" at bounding box center [206, 382] width 395 height 288
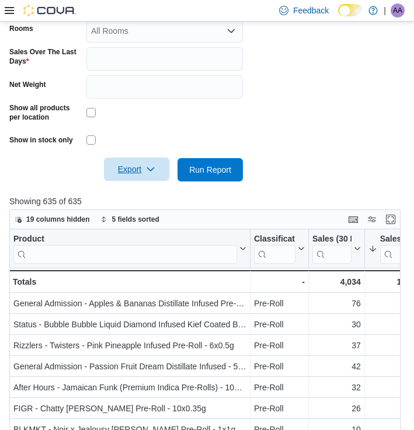
scroll to position [380, 0]
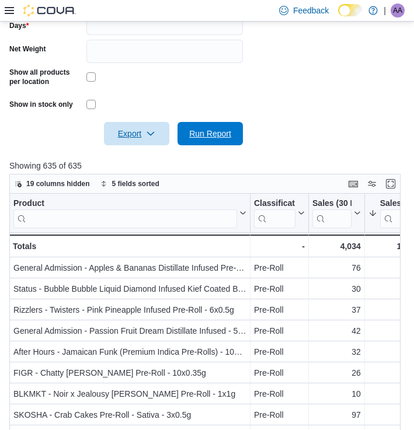
click at [220, 136] on span "Run Report" at bounding box center [210, 134] width 42 height 12
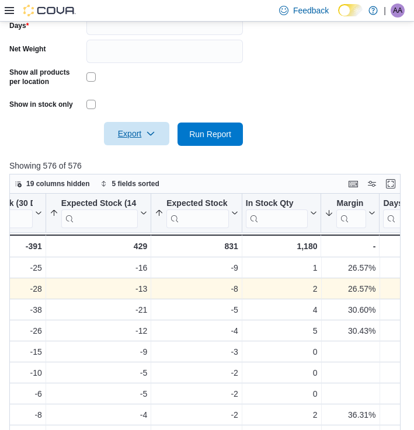
scroll to position [0, 479]
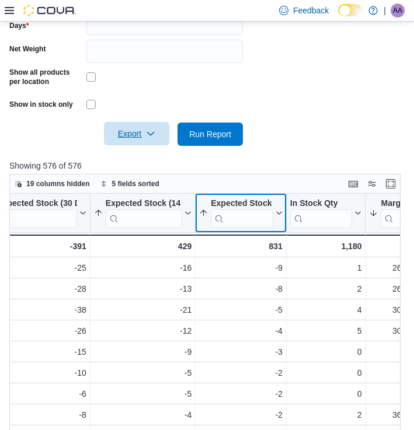
click at [280, 212] on icon at bounding box center [277, 213] width 9 height 7
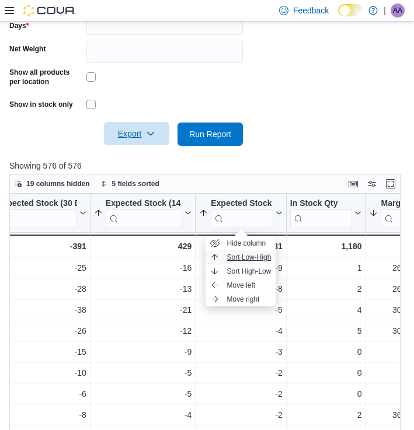
click at [245, 260] on span "Sort Low-High" at bounding box center [249, 257] width 44 height 9
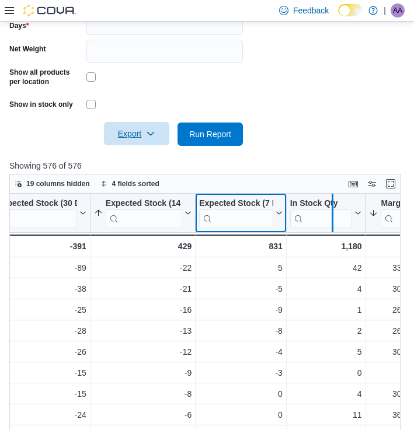
drag, startPoint x: 288, startPoint y: 204, endPoint x: 332, endPoint y: 201, distance: 43.9
click at [332, 201] on div at bounding box center [332, 213] width 9 height 39
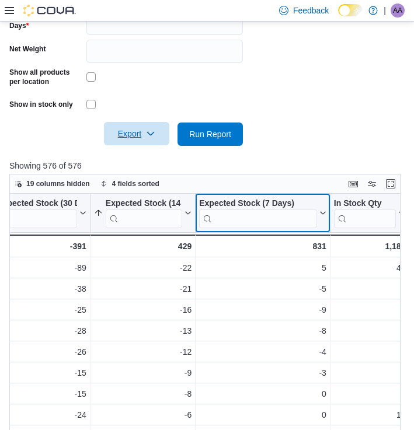
click at [321, 211] on icon at bounding box center [321, 213] width 9 height 7
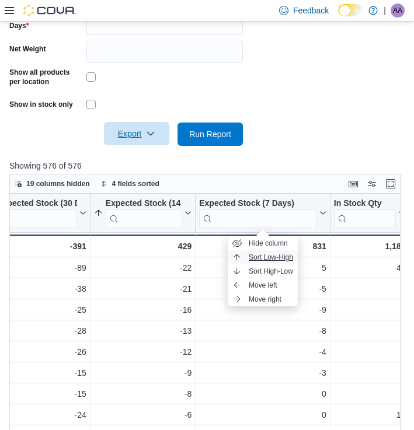
click at [257, 261] on span "Sort Low-High" at bounding box center [271, 257] width 44 height 9
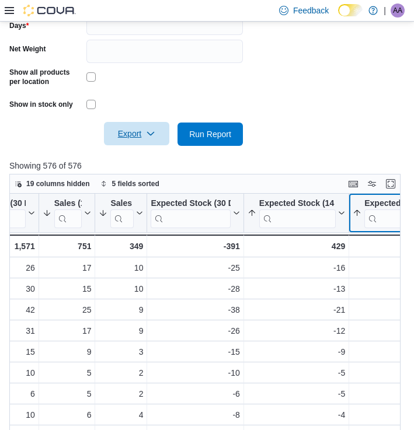
scroll to position [0, 327]
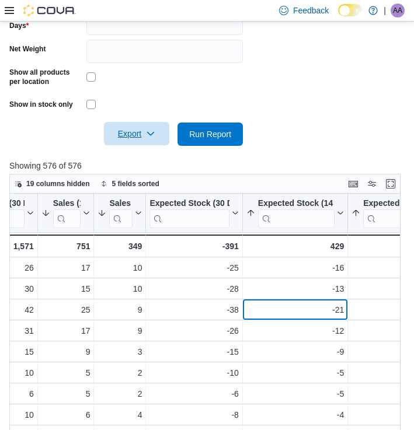
click at [304, 305] on div "-21" at bounding box center [295, 310] width 98 height 14
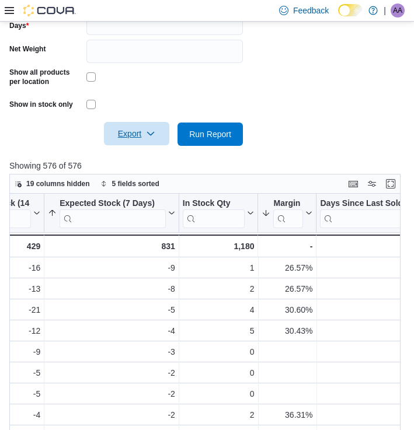
scroll to position [0, 642]
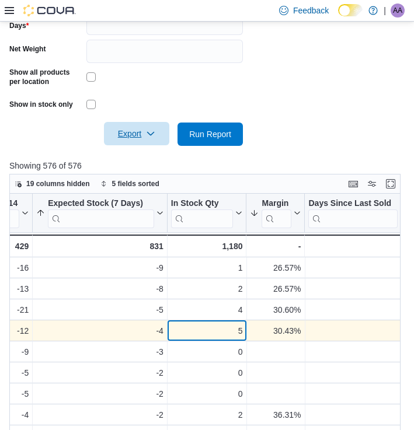
click at [220, 324] on div "5" at bounding box center [207, 331] width 72 height 14
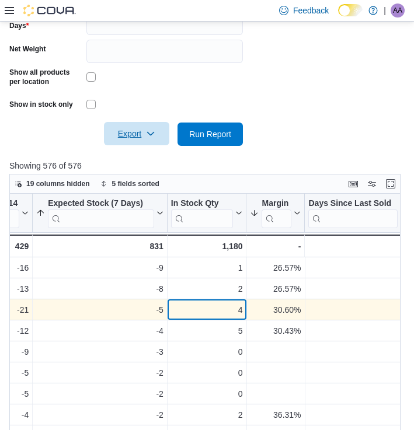
click at [184, 309] on div "4" at bounding box center [207, 310] width 72 height 14
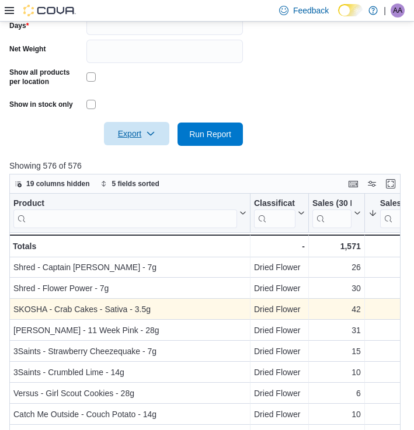
scroll to position [1, 0]
click at [163, 307] on div "Product Click to view column header actions Classification Click to view column…" at bounding box center [204, 348] width 391 height 308
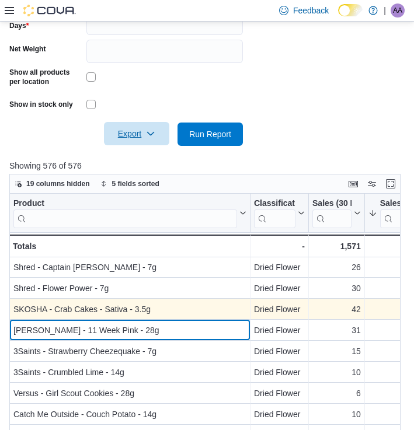
click at [168, 330] on div "[PERSON_NAME] - 11 Week Pink - 28g" at bounding box center [129, 330] width 233 height 14
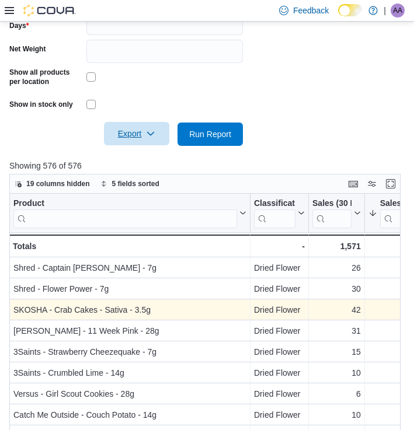
scroll to position [0, 0]
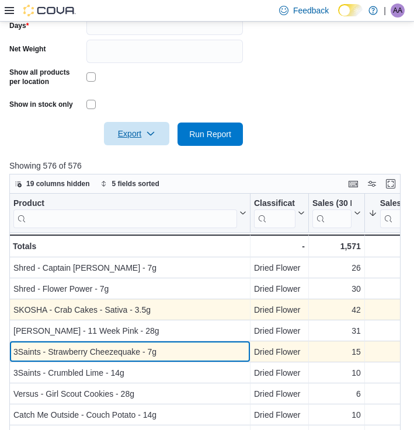
click at [155, 344] on div "3Saints - Strawberry Cheezequake - 7g - Product, column 1, row 5" at bounding box center [129, 352] width 241 height 21
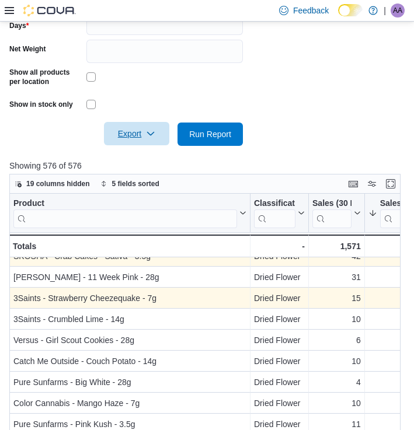
scroll to position [54, 0]
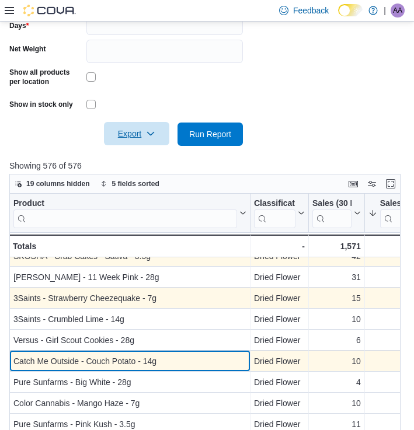
click at [175, 355] on div "Catch Me Outside - Couch Potato - 14g" at bounding box center [129, 361] width 233 height 14
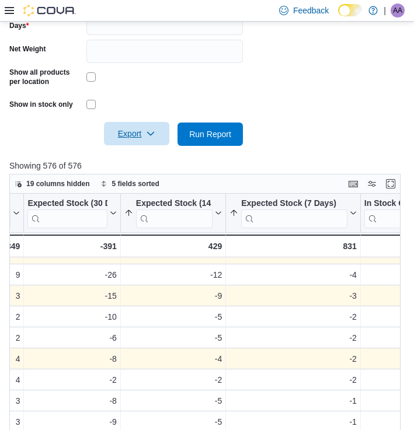
scroll to position [56, 447]
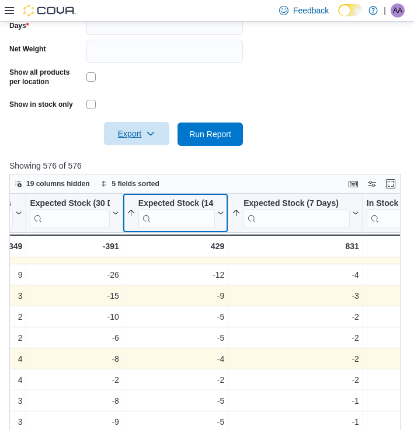
click at [221, 212] on icon at bounding box center [219, 213] width 9 height 7
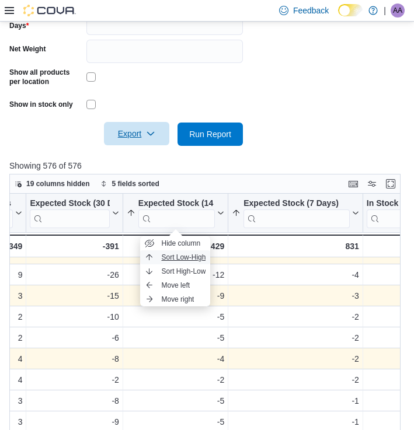
click at [192, 259] on span "Sort Low-High" at bounding box center [183, 257] width 44 height 9
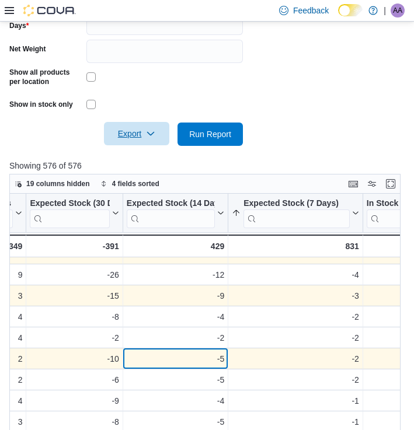
click at [211, 367] on div "-5 - Expected Stock (14 Days), column 7, row 8" at bounding box center [175, 359] width 105 height 21
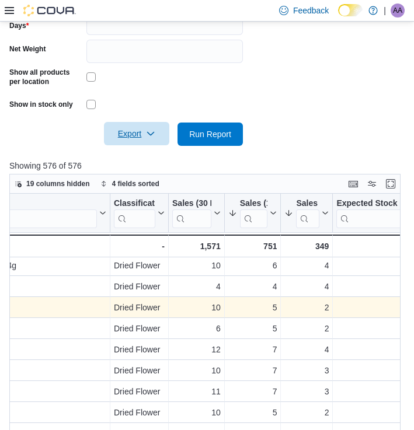
scroll to position [107, 86]
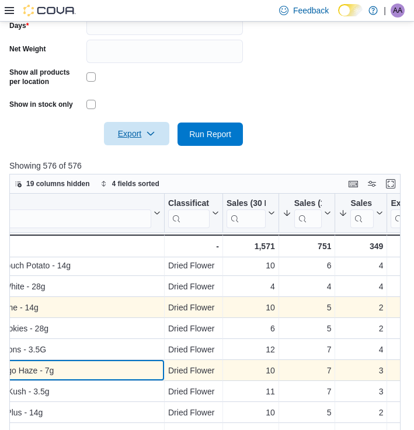
click at [155, 370] on div "Color Cannabis - Mango Haze - 7g" at bounding box center [44, 371] width 233 height 14
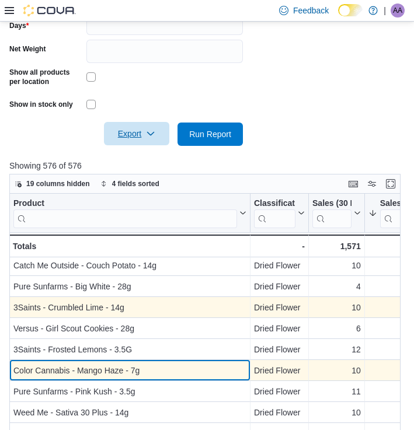
click at [168, 368] on div "Color Cannabis - Mango Haze - 7g" at bounding box center [129, 371] width 233 height 14
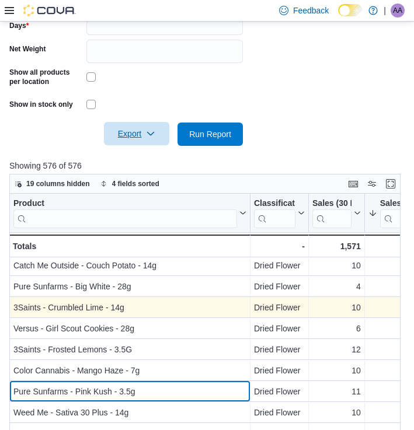
click at [227, 394] on div "Pure Sunfarms - Pink Kush - 3.5g" at bounding box center [129, 392] width 233 height 14
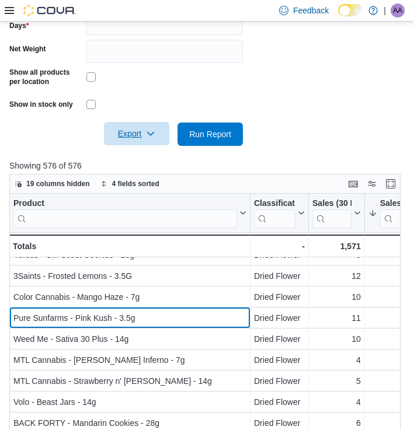
scroll to position [190, 0]
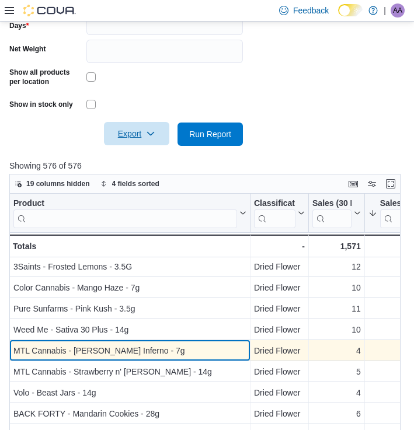
click at [158, 346] on div "MTL Cannabis - [PERSON_NAME] Inferno - 7g" at bounding box center [129, 351] width 233 height 14
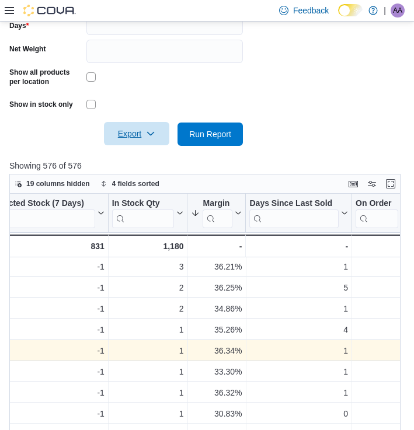
scroll to position [190, 699]
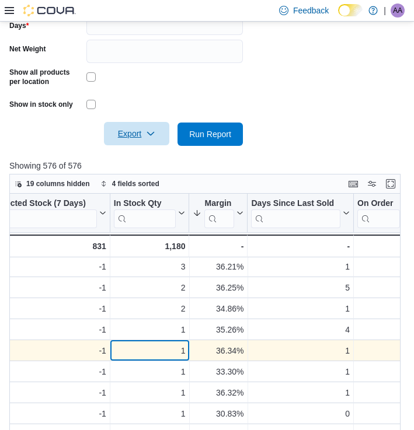
click at [158, 346] on div "1" at bounding box center [150, 351] width 72 height 14
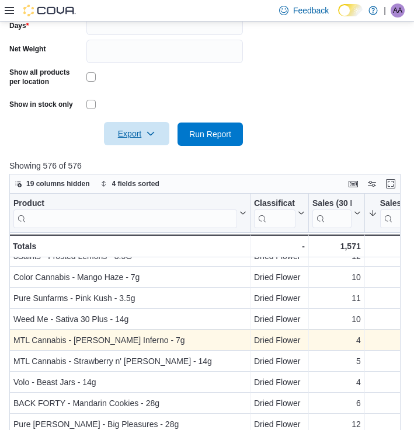
scroll to position [201, 0]
click at [221, 343] on div "Product Click to view column header actions Classification Click to view column…" at bounding box center [204, 348] width 391 height 308
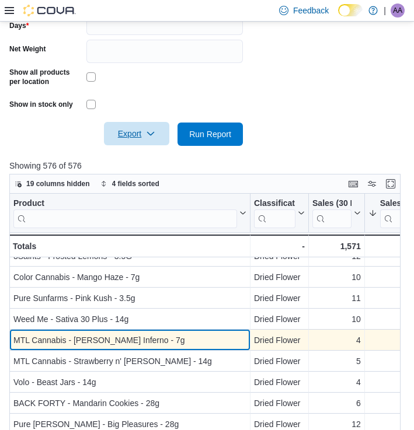
click at [221, 343] on div "MTL Cannabis - [PERSON_NAME] Inferno - 7g" at bounding box center [129, 340] width 233 height 14
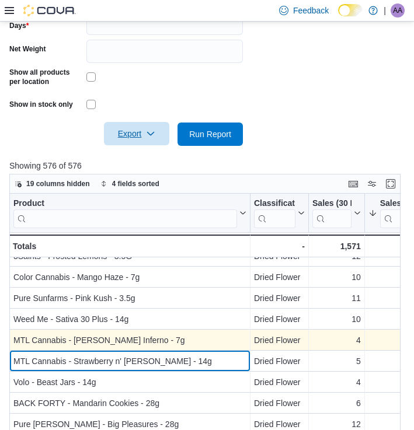
click at [211, 363] on div "MTL Cannabis - Strawberry n' [PERSON_NAME] - 14g" at bounding box center [129, 361] width 233 height 14
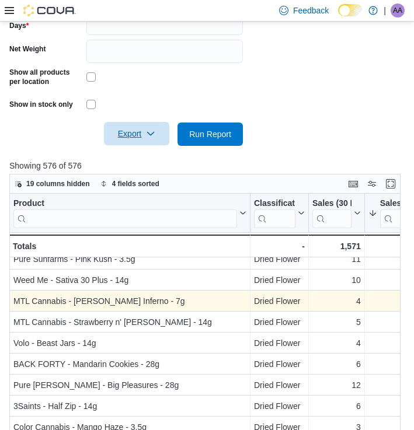
scroll to position [275, 0]
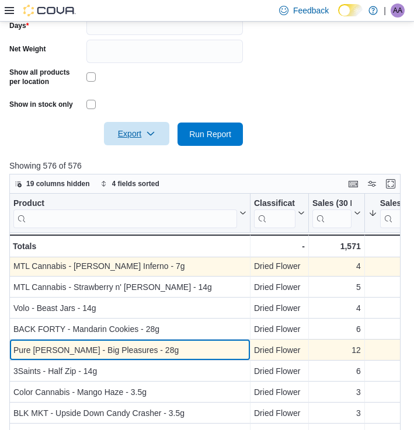
click at [225, 348] on div "Pure [PERSON_NAME] - Big Pleasures - 28g" at bounding box center [129, 350] width 233 height 14
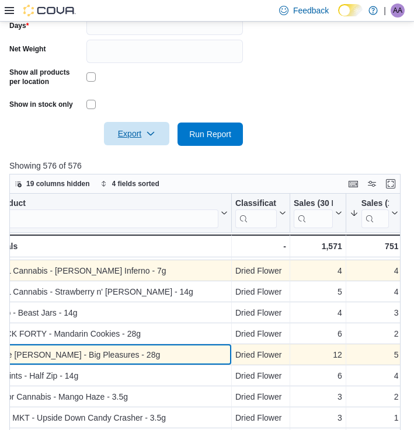
scroll to position [271, 45]
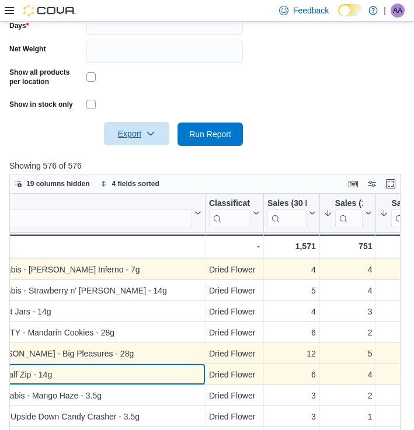
click at [197, 372] on div "3Saints - Half Zip - 14g" at bounding box center [84, 375] width 233 height 14
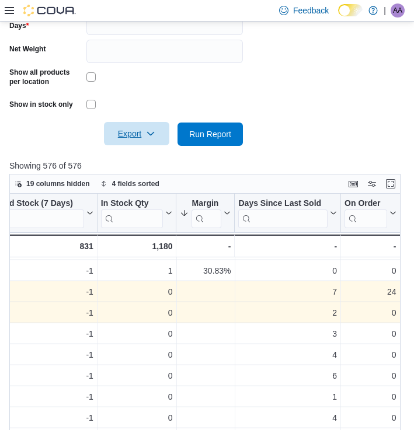
scroll to position [333, 712]
click at [215, 312] on div "- Margin, column 10, row 19" at bounding box center [205, 312] width 51 height 13
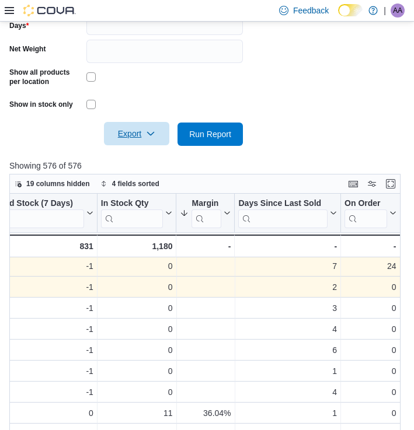
scroll to position [359, 712]
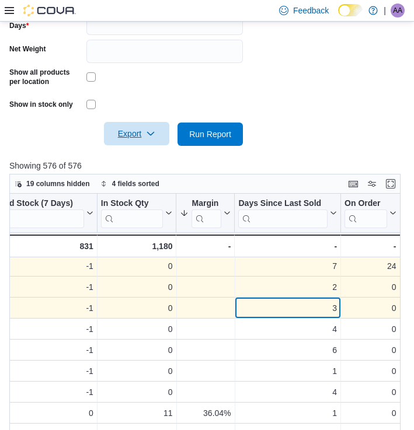
click at [259, 312] on div "3" at bounding box center [288, 308] width 99 height 14
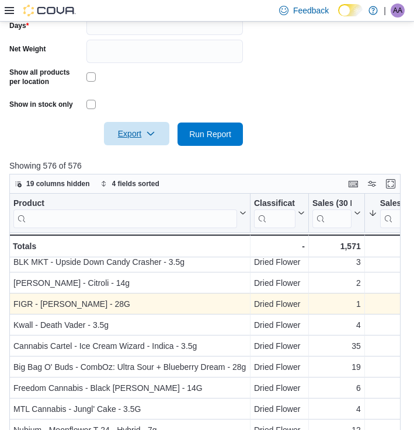
scroll to position [446, 0]
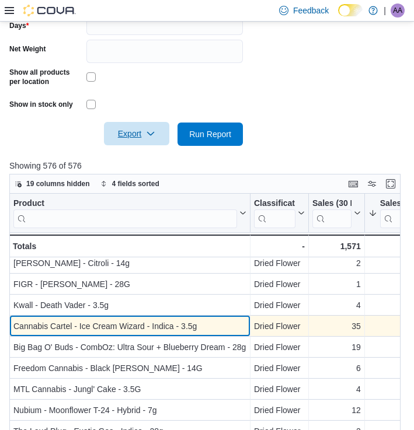
click at [200, 319] on div "Cannabis Cartel - Ice Cream Wizard - Indica - 3.5g" at bounding box center [129, 326] width 233 height 14
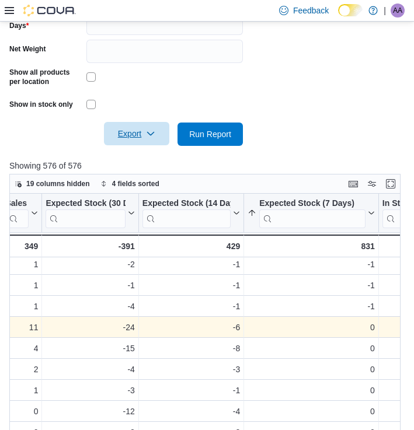
scroll to position [445, 430]
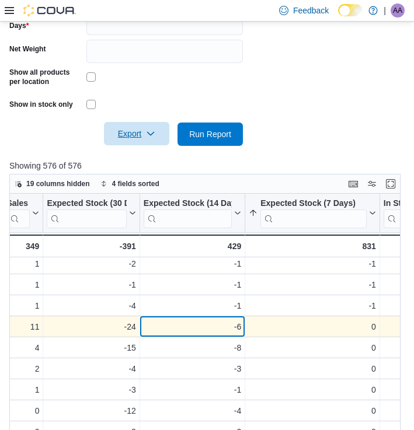
click at [240, 322] on div "-6" at bounding box center [193, 327] width 98 height 14
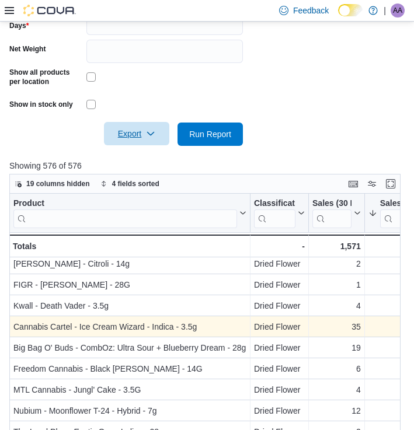
scroll to position [445, 0]
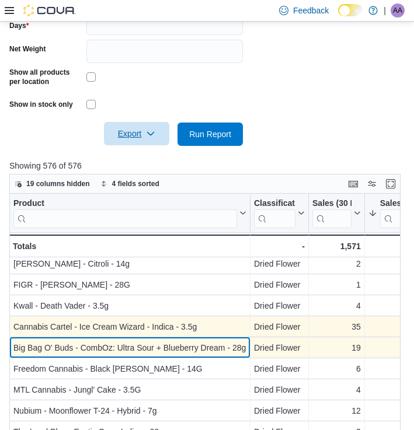
click at [234, 341] on div "Big Bag O' Buds - CombOz: Ultra Sour + Blueberry Dream - 28g" at bounding box center [129, 348] width 233 height 14
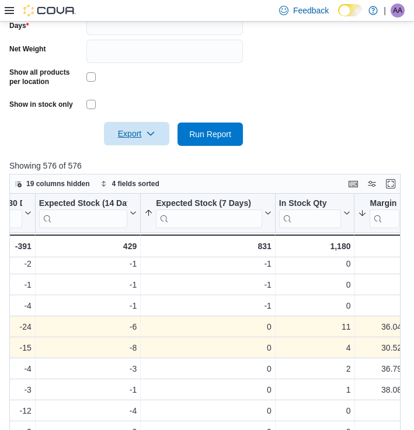
scroll to position [445, 536]
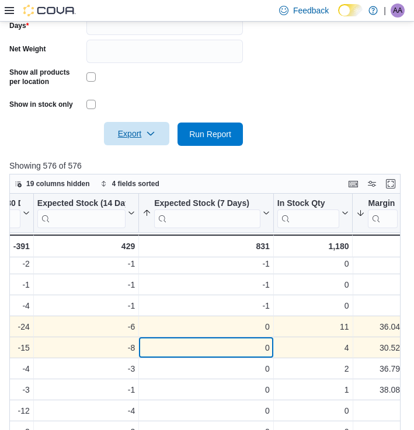
click at [252, 344] on div "0" at bounding box center [205, 348] width 127 height 14
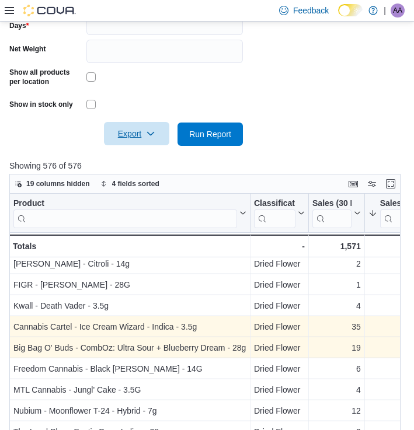
scroll to position [445, 0]
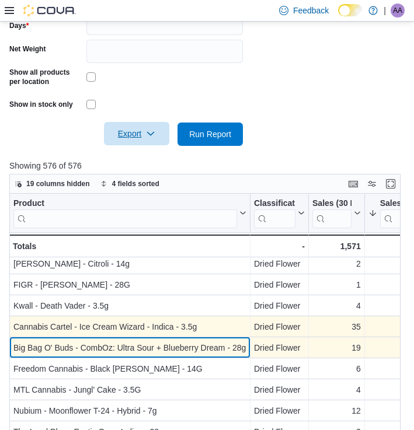
click at [193, 346] on div "Big Bag O' Buds - CombOz: Ultra Sour + Blueberry Dream - 28g" at bounding box center [129, 348] width 233 height 14
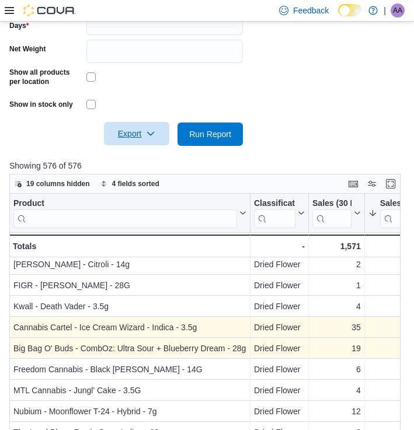
scroll to position [445, 0]
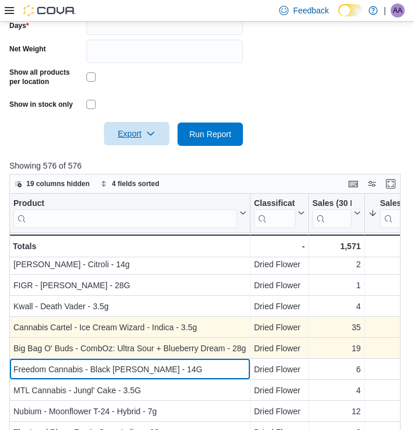
click at [173, 363] on div "Freedom Cannabis - Black [PERSON_NAME] - 14G" at bounding box center [129, 370] width 233 height 14
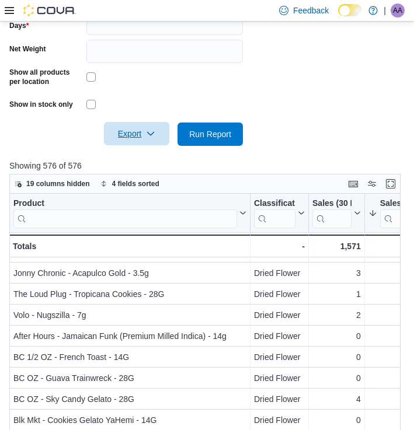
scroll to position [698, 0]
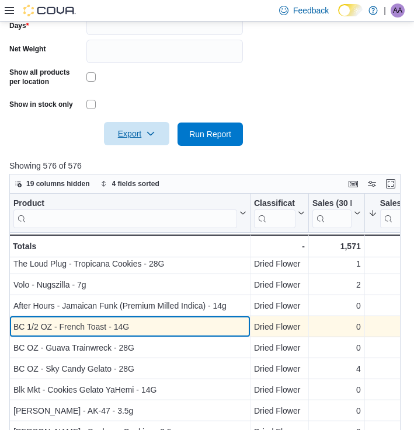
click at [212, 332] on div "BC 1/2 OZ - French Toast - 14G" at bounding box center [129, 327] width 233 height 14
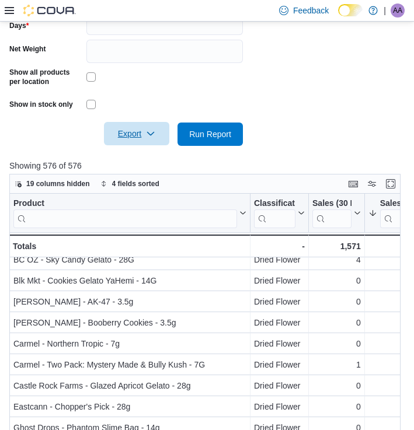
scroll to position [807, 0]
click at [200, 128] on span "Run Report" at bounding box center [210, 134] width 42 height 12
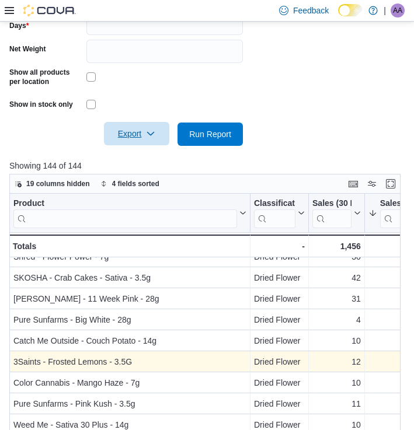
scroll to position [47, 0]
